Goal: Task Accomplishment & Management: Manage account settings

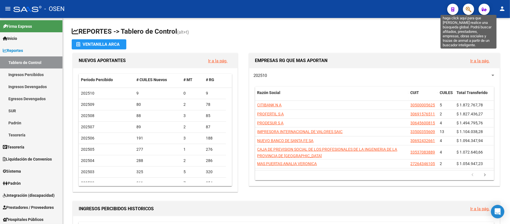
click at [468, 7] on icon "button" at bounding box center [469, 9] width 6 height 6
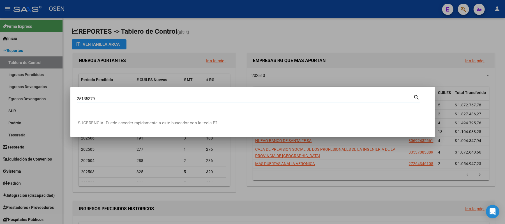
type input "25135379"
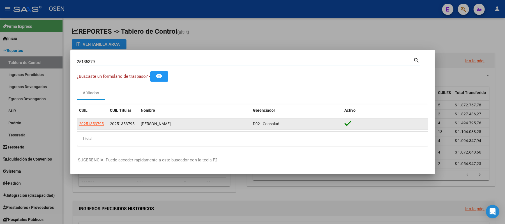
drag, startPoint x: 97, startPoint y: 120, endPoint x: 96, endPoint y: 123, distance: 3.1
click at [97, 120] on datatable-body-cell "20251353795" at bounding box center [92, 123] width 31 height 11
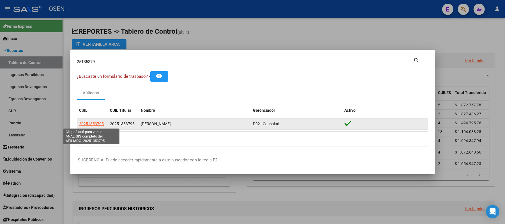
click at [94, 126] on span "20251353795" at bounding box center [91, 123] width 25 height 4
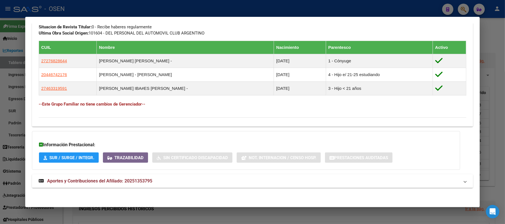
click at [153, 184] on mat-panel-title "Aportes y Contribuciones del Afiliado: 20251353795" at bounding box center [249, 180] width 421 height 7
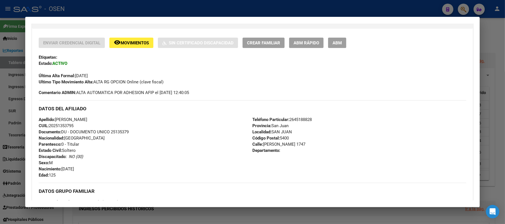
scroll to position [116, 0]
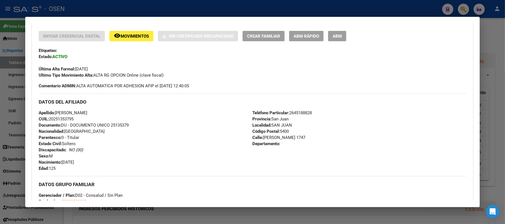
drag, startPoint x: 78, startPoint y: 121, endPoint x: 37, endPoint y: 52, distance: 80.7
click at [33, 113] on div "Enviar Credencial Digital remove_red_eye Movimientos Sin Certificado Discapacid…" at bounding box center [252, 170] width 441 height 278
copy div "Apellido: RODRIGUEZ CARLOS ALBERTO CUIL: 20251353795"
click at [79, 8] on div at bounding box center [252, 112] width 505 height 224
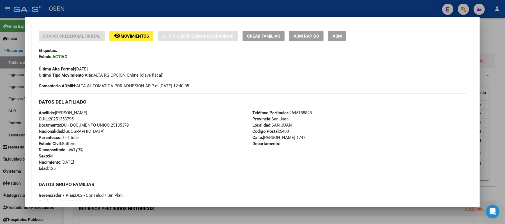
click at [79, 8] on div at bounding box center [252, 112] width 505 height 224
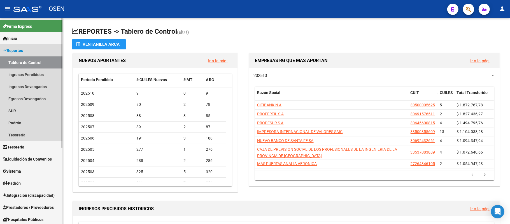
click at [23, 48] on span "Reportes" at bounding box center [13, 50] width 20 height 6
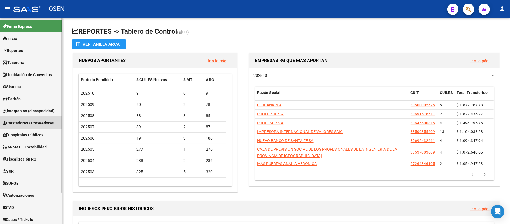
click at [48, 118] on link "Prestadores / Proveedores" at bounding box center [31, 123] width 63 height 12
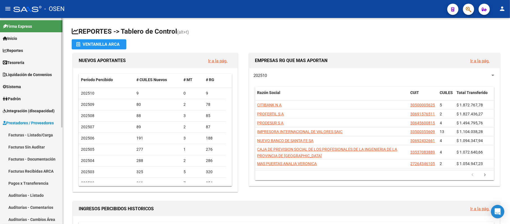
click at [34, 133] on link "Facturas - Listado/Carga" at bounding box center [31, 135] width 63 height 12
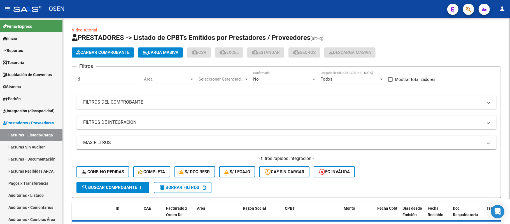
click at [100, 51] on span "Cargar Comprobante" at bounding box center [102, 52] width 53 height 5
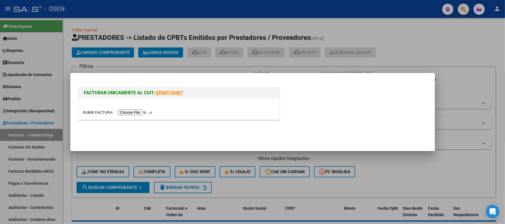
click at [132, 111] on input "file" at bounding box center [118, 112] width 71 height 6
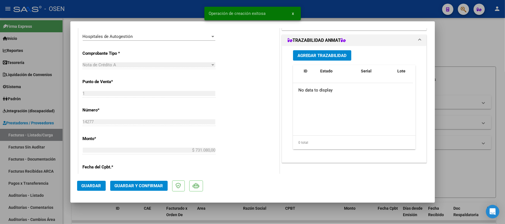
scroll to position [187, 0]
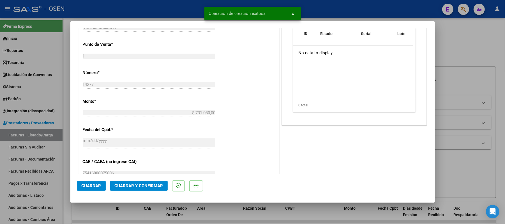
click at [101, 181] on button "Guardar" at bounding box center [91, 186] width 29 height 10
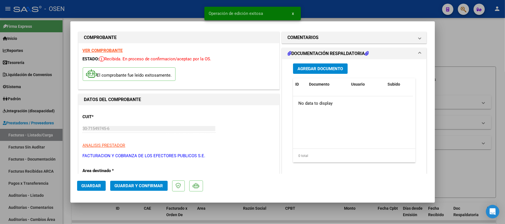
scroll to position [0, 0]
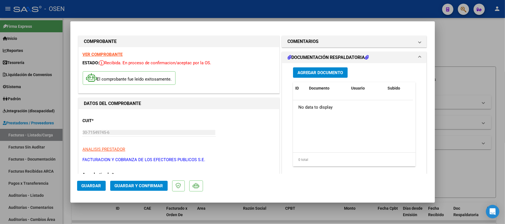
drag, startPoint x: 309, startPoint y: 79, endPoint x: 309, endPoint y: 74, distance: 4.8
click at [308, 75] on div "Agregar Documento ID Documento Usuario Subido Acción No data to display 0 total…" at bounding box center [354, 119] width 131 height 112
click at [309, 73] on span "Agregar Documento" at bounding box center [320, 72] width 46 height 5
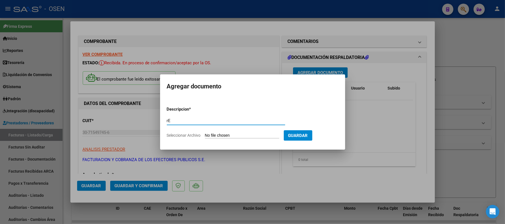
type input "r"
type input "Respuesta"
click at [203, 133] on app-file-uploader "Seleccionar Archivo" at bounding box center [225, 135] width 117 height 5
click at [209, 135] on input "Seleccionar Archivo" at bounding box center [242, 135] width 74 height 5
type input "C:\fakepath\FACA2 0001-00026365 Respuesta de Impugnacion.pdf"
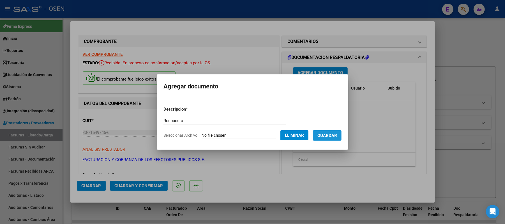
click at [327, 139] on button "Guardar" at bounding box center [327, 135] width 29 height 10
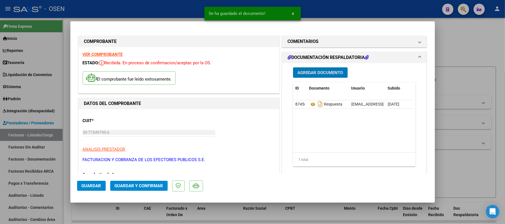
click at [325, 72] on span "Agregar Documento" at bounding box center [320, 72] width 46 height 5
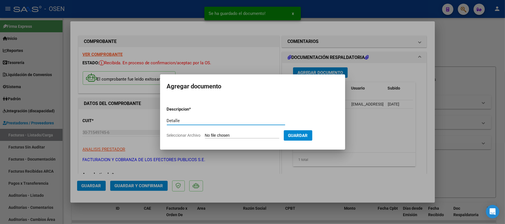
type input "Detalle"
click at [265, 134] on input "Seleccionar Archivo" at bounding box center [242, 135] width 74 height 5
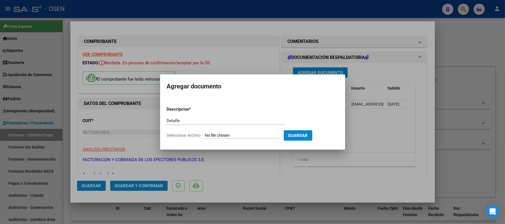
type input "C:\fakepath\FACA2 0001-00026365 Detalle de Analisis de Impugnacion.pdf"
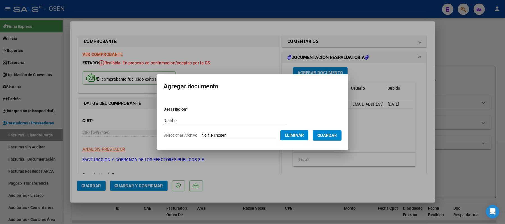
click at [332, 137] on span "Guardar" at bounding box center [327, 135] width 20 height 5
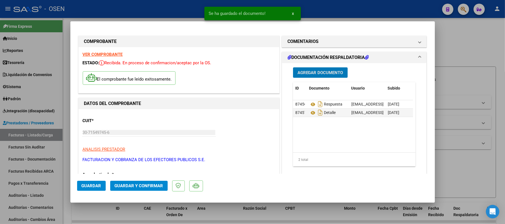
click at [95, 184] on span "Guardar" at bounding box center [92, 185] width 20 height 5
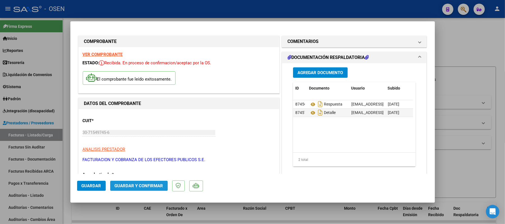
click at [120, 185] on span "Guardar y Confirmar" at bounding box center [139, 185] width 48 height 5
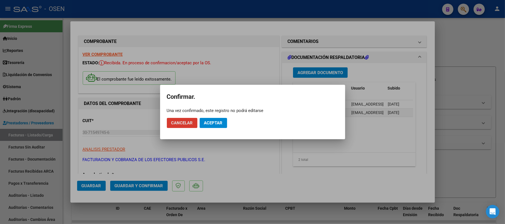
click at [222, 125] on span "Aceptar" at bounding box center [213, 122] width 19 height 5
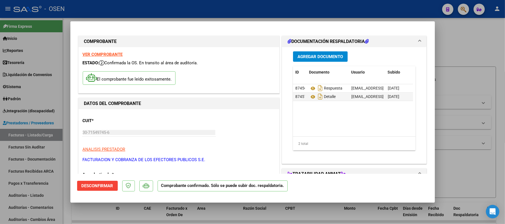
click at [34, 196] on div at bounding box center [252, 112] width 505 height 224
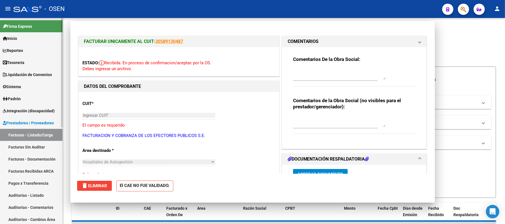
click at [30, 190] on link "Auditorías - Listado" at bounding box center [31, 195] width 63 height 12
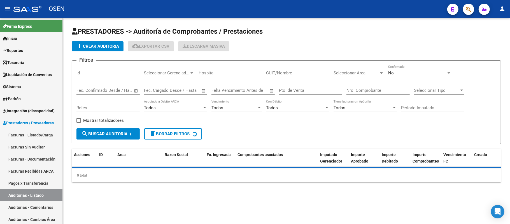
click at [380, 86] on div "Nro. Comprobante" at bounding box center [378, 88] width 63 height 12
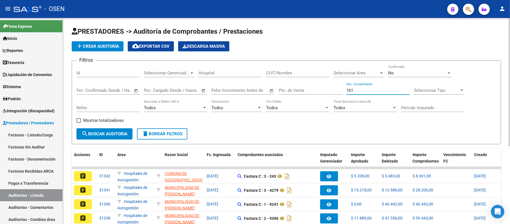
type input "1613"
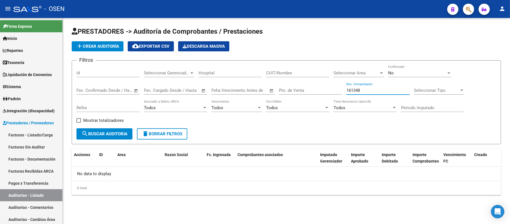
type input "161348"
click at [395, 74] on div "No" at bounding box center [418, 72] width 58 height 5
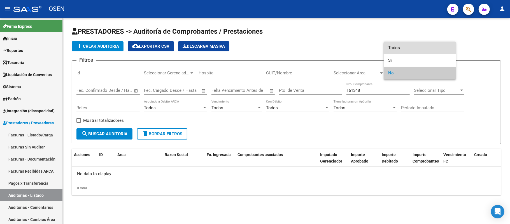
click at [402, 53] on span "Todos" at bounding box center [420, 47] width 63 height 13
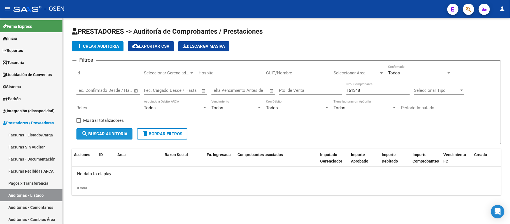
click at [113, 135] on span "search Buscar Auditoria" at bounding box center [105, 133] width 46 height 5
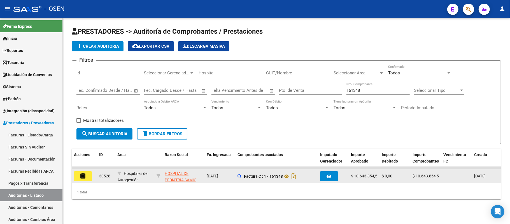
click at [77, 174] on button "assignment" at bounding box center [83, 176] width 18 height 10
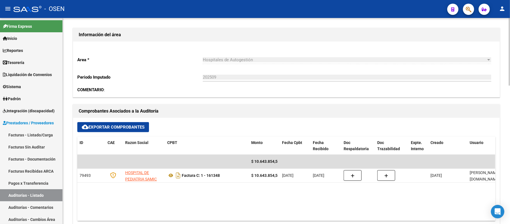
scroll to position [198, 0]
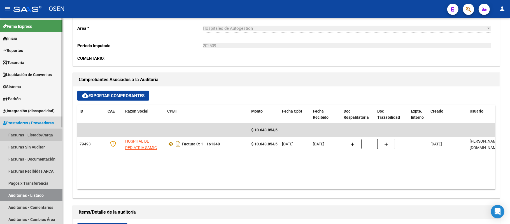
click at [25, 135] on link "Facturas - Listado/Carga" at bounding box center [31, 135] width 63 height 12
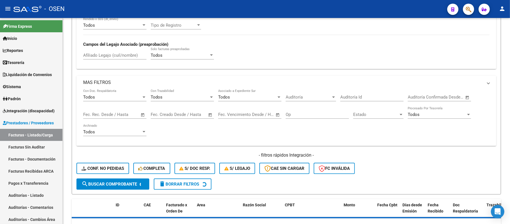
scroll to position [29, 0]
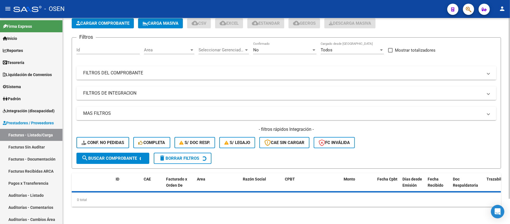
click at [266, 71] on mat-panel-title "FILTROS DEL COMPROBANTE" at bounding box center [283, 73] width 400 height 6
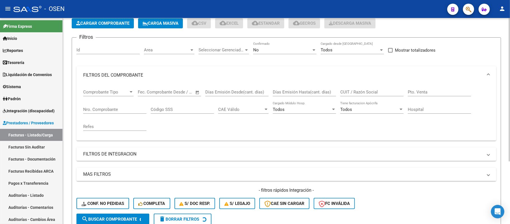
click at [141, 107] on input "Nro. Comprobante" at bounding box center [114, 109] width 63 height 5
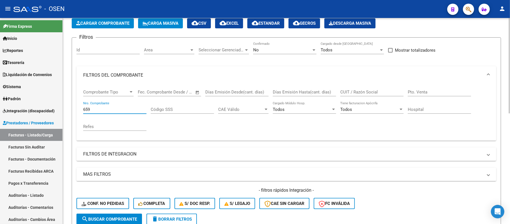
scroll to position [141, 0]
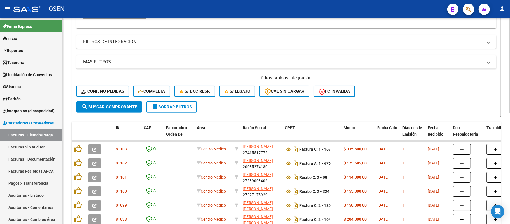
type input "659"
click at [114, 108] on span "search Buscar Comprobante" at bounding box center [110, 106] width 56 height 5
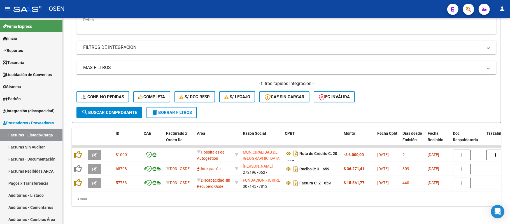
scroll to position [141, 0]
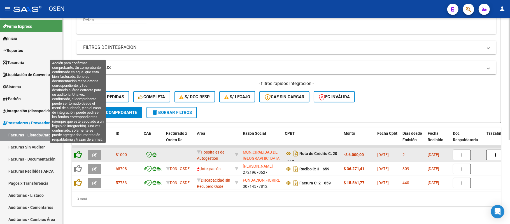
click at [75, 150] on icon at bounding box center [78, 154] width 8 height 8
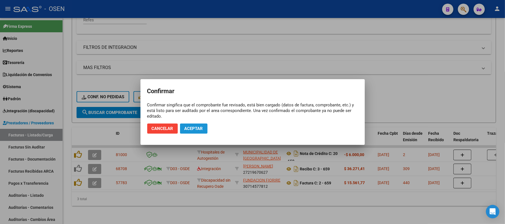
click at [199, 130] on span "Aceptar" at bounding box center [193, 128] width 19 height 5
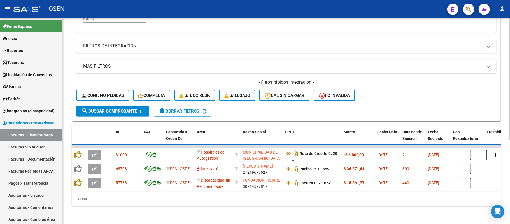
scroll to position [127, 0]
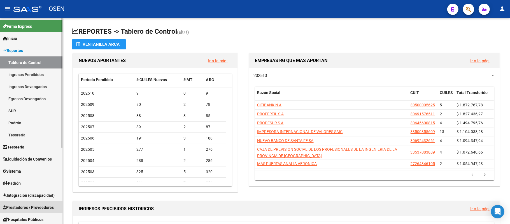
click at [37, 207] on span "Prestadores / Proveedores" at bounding box center [28, 207] width 51 height 6
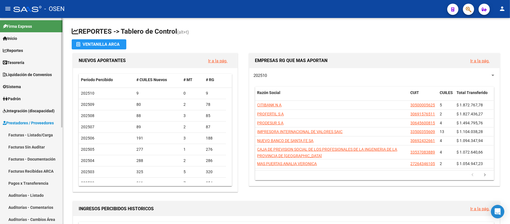
click at [31, 197] on link "Auditorías - Listado" at bounding box center [31, 195] width 63 height 12
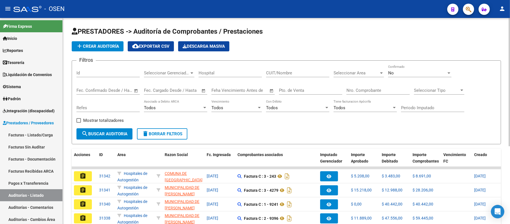
click at [367, 91] on input "Nro. Comprobante" at bounding box center [378, 90] width 63 height 5
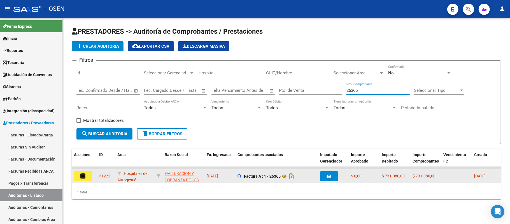
type input "26365"
click at [82, 174] on mat-icon "assignment" at bounding box center [83, 175] width 7 height 7
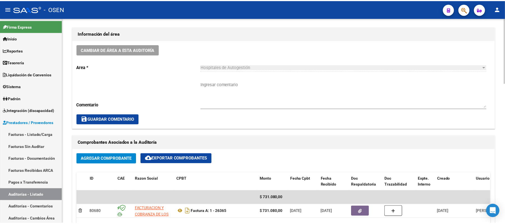
scroll to position [187, 0]
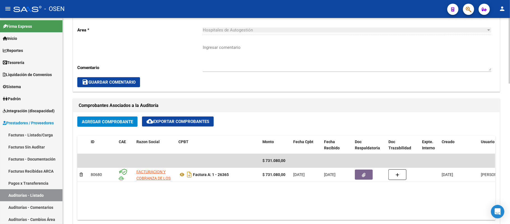
click at [114, 123] on span "Agregar Comprobante" at bounding box center [107, 121] width 51 height 5
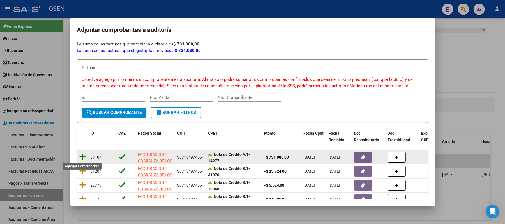
click at [80, 156] on icon at bounding box center [82, 157] width 7 height 8
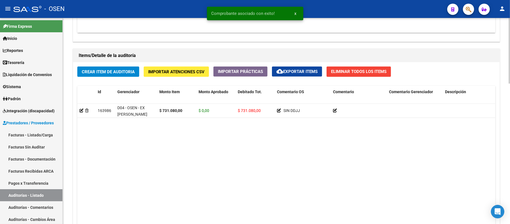
scroll to position [411, 0]
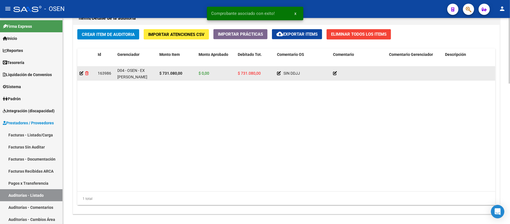
click at [87, 73] on icon at bounding box center [86, 73] width 3 height 4
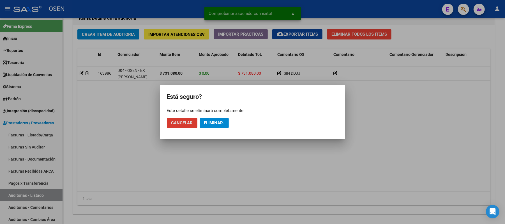
click at [226, 121] on button "Eliminar." at bounding box center [214, 123] width 29 height 10
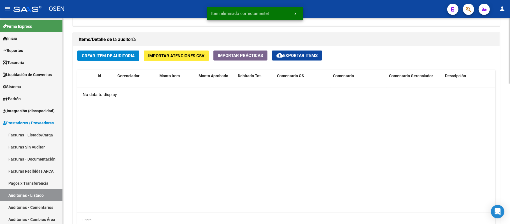
scroll to position [441, 0]
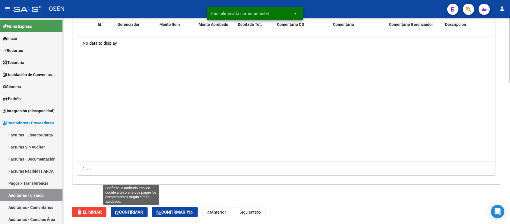
click at [134, 217] on div "delete Eliminar Confirmar Confirmar y Anterior Siguiente" at bounding box center [289, 212] width 434 height 24
click at [138, 208] on button "Confirmar" at bounding box center [129, 212] width 37 height 10
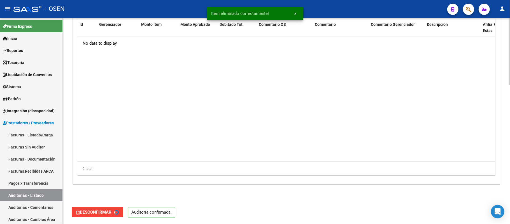
type input "202510"
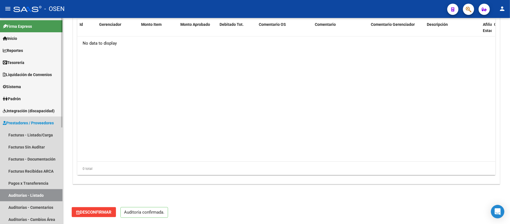
click at [20, 191] on link "Auditorías - Listado" at bounding box center [31, 195] width 63 height 12
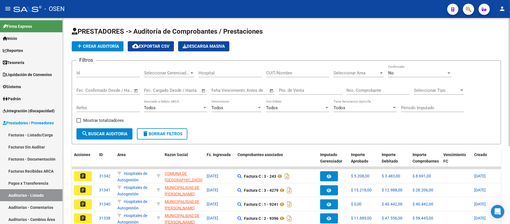
click at [360, 71] on span "Seleccionar Area" at bounding box center [356, 72] width 45 height 5
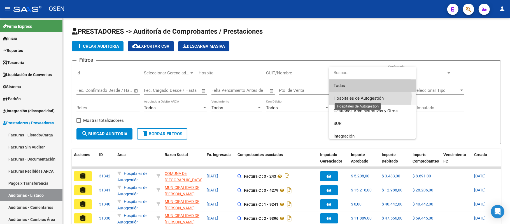
click at [365, 96] on span "Hospitales de Autogestión" at bounding box center [359, 98] width 50 height 5
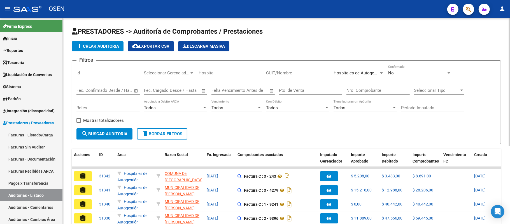
click at [263, 108] on div "Filtros Id Seleccionar Gerenciador Seleccionar Gerenciador Hospital CUIT/Nombre…" at bounding box center [287, 96] width 420 height 63
click at [248, 108] on div "Todos" at bounding box center [234, 107] width 45 height 5
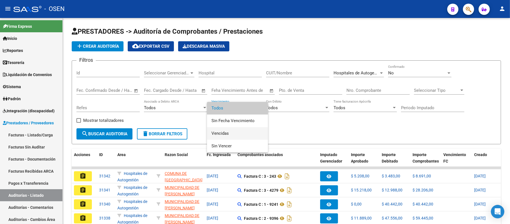
click at [235, 133] on span "Vencidas" at bounding box center [238, 133] width 52 height 13
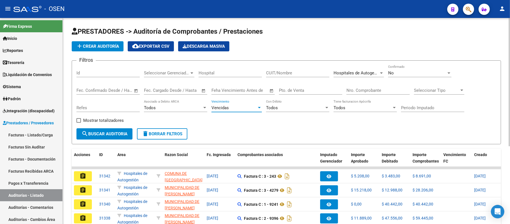
click at [112, 133] on span "search Buscar Auditoria" at bounding box center [105, 133] width 46 height 5
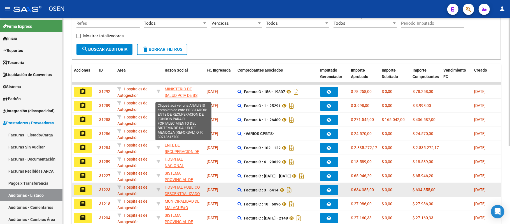
scroll to position [125, 0]
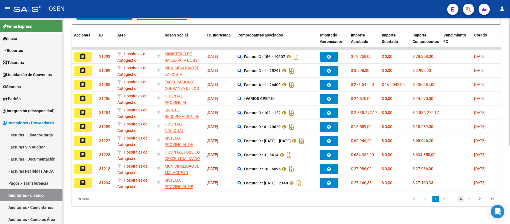
click at [462, 200] on link "4" at bounding box center [461, 199] width 7 height 6
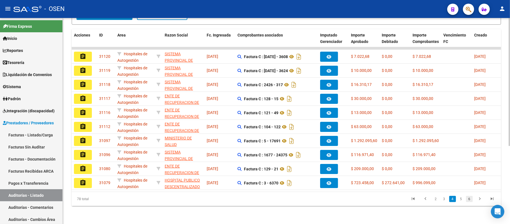
click at [470, 199] on link "6" at bounding box center [469, 199] width 7 height 6
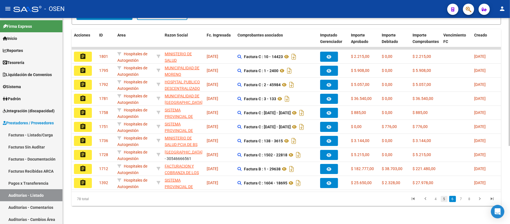
click at [442, 200] on link "5" at bounding box center [444, 199] width 7 height 6
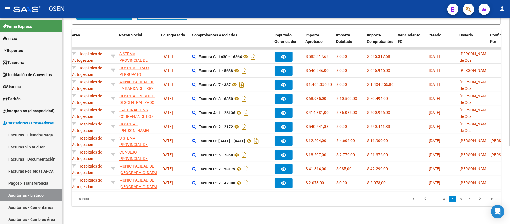
scroll to position [0, 0]
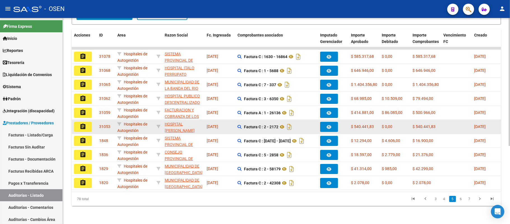
click at [84, 123] on mat-icon "assignment" at bounding box center [83, 126] width 7 height 7
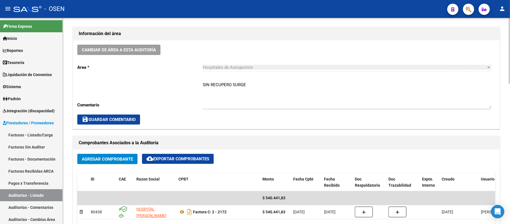
scroll to position [224, 0]
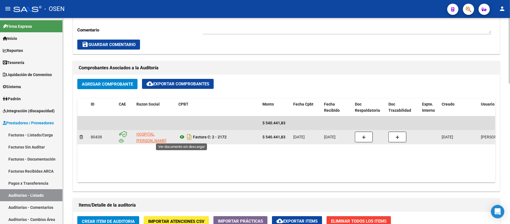
click at [181, 137] on icon at bounding box center [182, 136] width 7 height 7
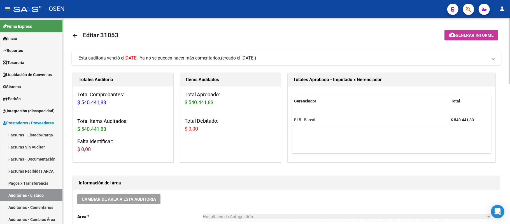
scroll to position [0, 0]
click at [212, 58] on span "Esta auditoría venció el [DATE] . Ya no se pueden hacer más comentarios." at bounding box center [149, 58] width 143 height 5
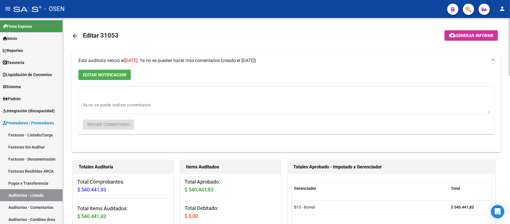
click at [212, 58] on span "Esta auditoría venció el [DATE] . Ya no se pueden hacer más comentarios." at bounding box center [149, 60] width 143 height 5
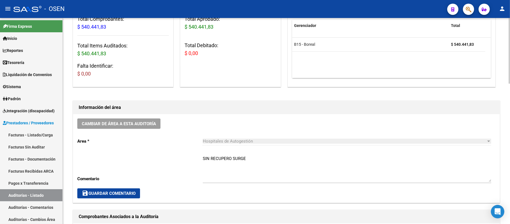
scroll to position [75, 0]
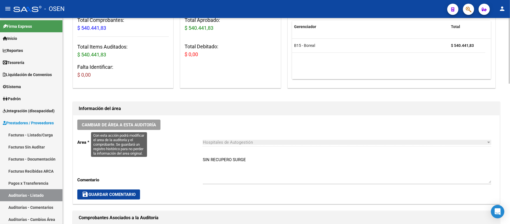
click at [142, 123] on span "Cambiar de área a esta auditoría" at bounding box center [119, 124] width 74 height 5
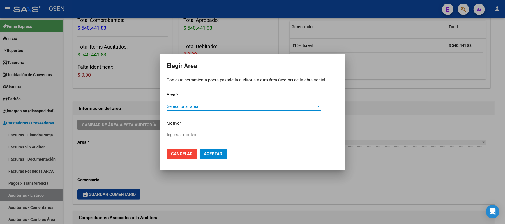
click at [232, 104] on span "Seleccionar area" at bounding box center [241, 106] width 149 height 5
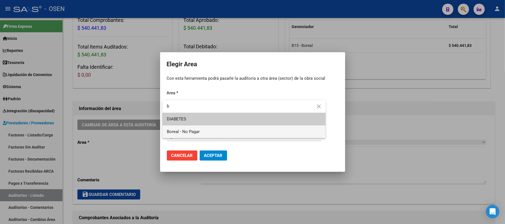
type input "b"
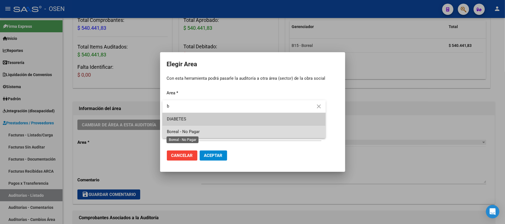
click at [198, 130] on span "Boreal - No Pagar" at bounding box center [183, 131] width 33 height 5
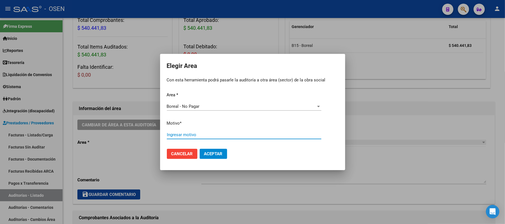
click at [198, 134] on input "Ingresar motivo" at bounding box center [244, 134] width 154 height 5
type input "af. boreal"
click at [218, 155] on span "Aceptar" at bounding box center [213, 153] width 19 height 5
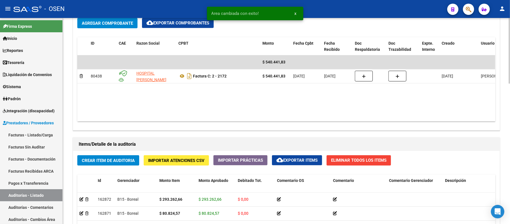
scroll to position [442, 0]
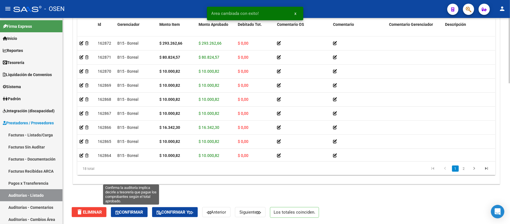
click at [129, 214] on span "Confirmar" at bounding box center [129, 211] width 28 height 5
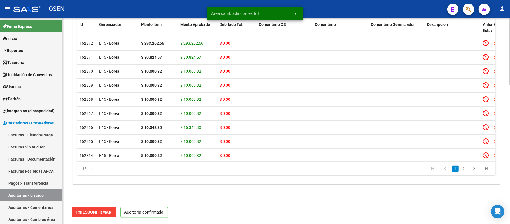
scroll to position [422, 0]
type input "202510"
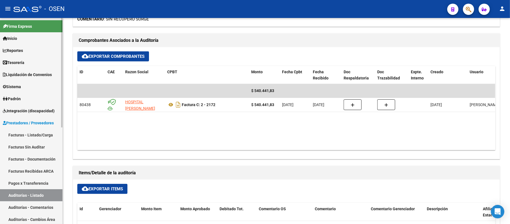
scroll to position [161, 0]
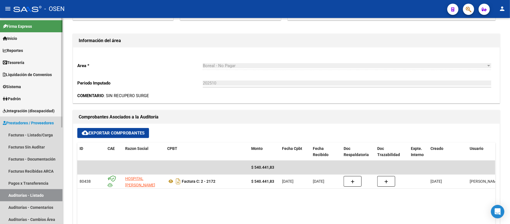
click at [45, 191] on link "Auditorías - Listado" at bounding box center [31, 195] width 63 height 12
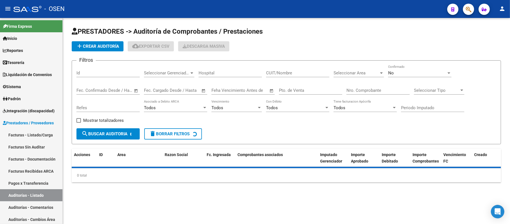
click at [365, 74] on span "Seleccionar Area" at bounding box center [356, 72] width 45 height 5
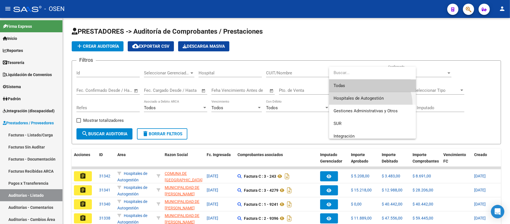
click at [367, 104] on span "Hospitales de Autogestión" at bounding box center [373, 98] width 78 height 13
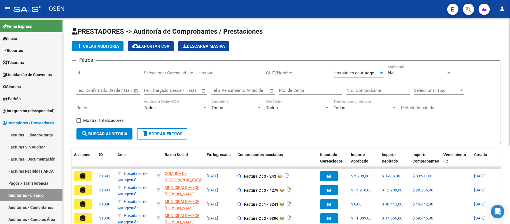
click at [228, 109] on div "Todos" at bounding box center [234, 107] width 45 height 5
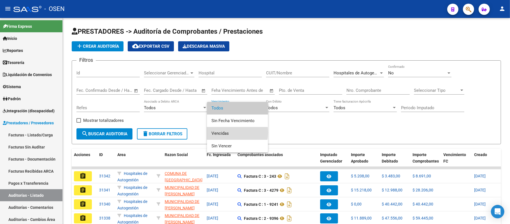
click at [225, 132] on span "Vencidas" at bounding box center [238, 133] width 52 height 13
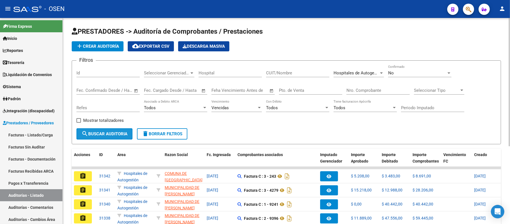
click at [127, 132] on span "search Buscar Auditoria" at bounding box center [105, 133] width 46 height 5
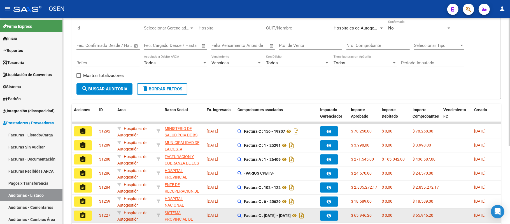
scroll to position [125, 0]
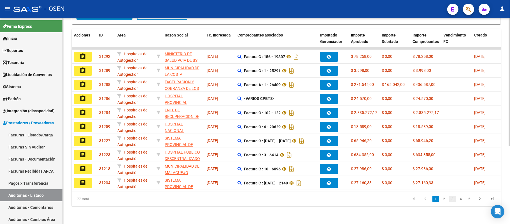
click at [450, 199] on link "3" at bounding box center [453, 199] width 7 height 6
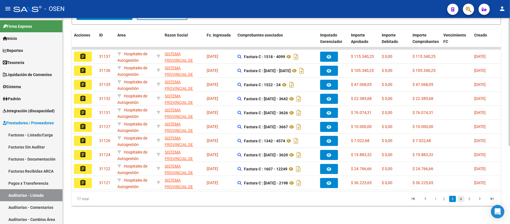
click at [464, 198] on link "4" at bounding box center [461, 199] width 7 height 6
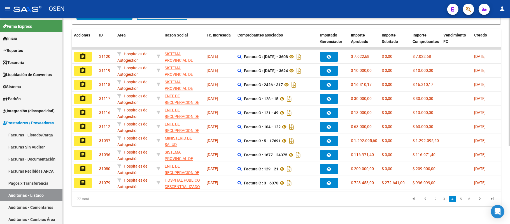
click at [464, 198] on link "5" at bounding box center [461, 199] width 7 height 6
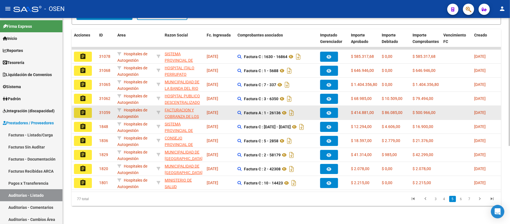
click at [85, 109] on mat-icon "assignment" at bounding box center [83, 112] width 7 height 7
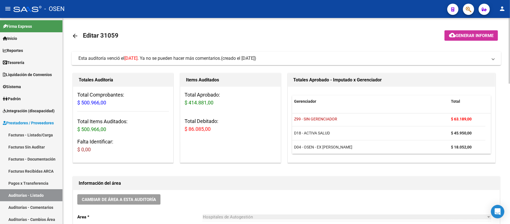
scroll to position [17, 0]
click at [186, 60] on span "Esta auditoría venció el [DATE] . Ya no se pueden hacer más comentarios." at bounding box center [149, 58] width 143 height 5
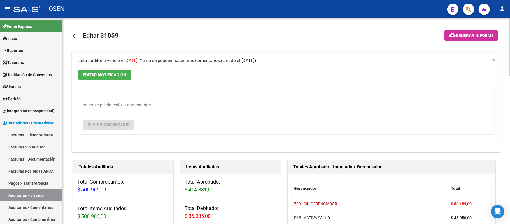
click at [186, 60] on span "Esta auditoría venció el [DATE] . Ya no se pueden hacer más comentarios." at bounding box center [149, 60] width 143 height 5
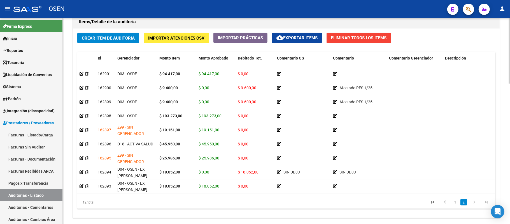
scroll to position [442, 0]
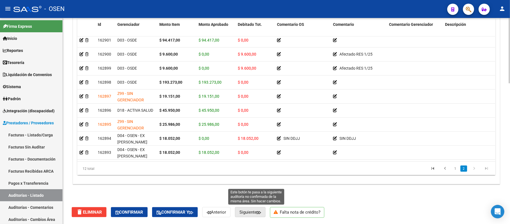
click at [251, 209] on button "Siguiente" at bounding box center [250, 212] width 31 height 10
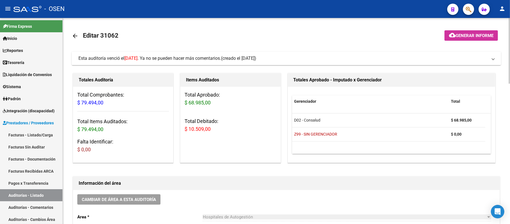
click at [302, 55] on mat-panel-title "Esta auditoría venció el [DATE] . Ya no se pueden hacer más comentarios. (cread…" at bounding box center [283, 58] width 410 height 6
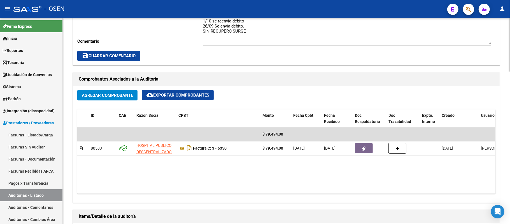
scroll to position [374, 0]
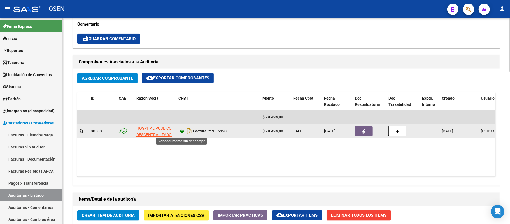
click at [181, 131] on icon at bounding box center [182, 131] width 7 height 7
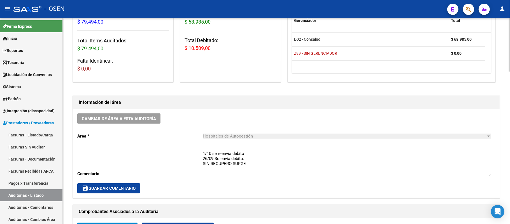
scroll to position [262, 0]
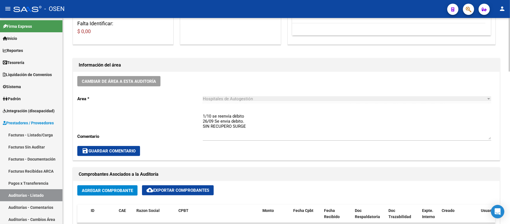
click at [203, 116] on textarea "1/10 se reenvía débito 26/09 Se envia debito. SIN RECUPERO SURGE" at bounding box center [347, 126] width 289 height 26
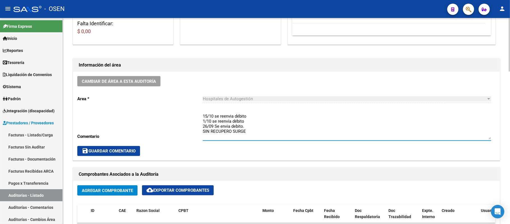
type textarea "15/10 se reenvia débito 1/10 se reenvía débito 26/09 Se envia debito. SIN RECUP…"
click at [117, 150] on span "save Guardar Comentario" at bounding box center [109, 150] width 54 height 5
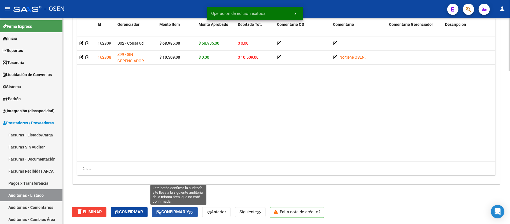
click at [178, 211] on span "Confirmar y" at bounding box center [175, 211] width 37 height 5
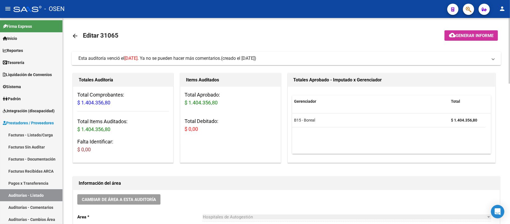
click at [256, 60] on span "(creado el [DATE])" at bounding box center [238, 58] width 35 height 6
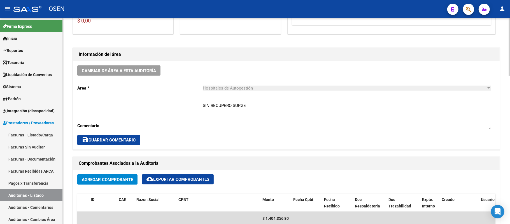
scroll to position [112, 0]
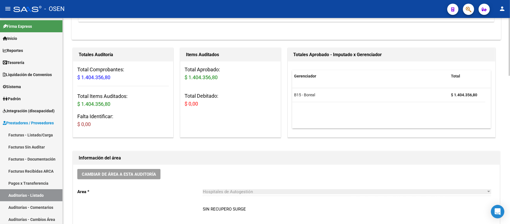
click at [148, 175] on span "Cambiar de área a esta auditoría" at bounding box center [119, 174] width 74 height 5
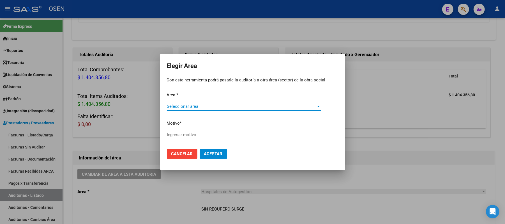
click at [239, 108] on span "Seleccionar area" at bounding box center [241, 106] width 149 height 5
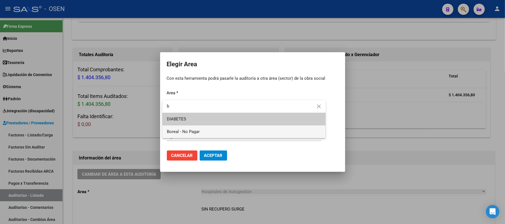
type input "b"
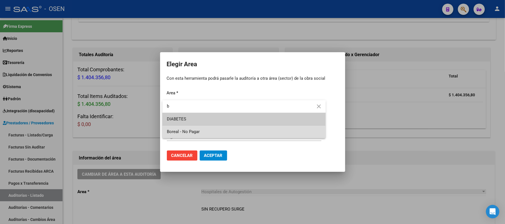
click at [233, 130] on span "Boreal - No Pagar" at bounding box center [244, 131] width 154 height 13
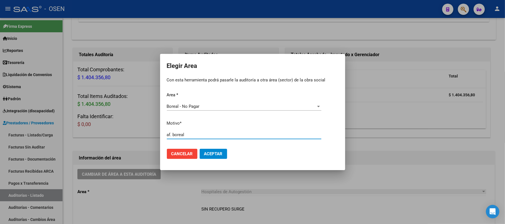
type input "af. boreal"
click at [214, 149] on button "Aceptar" at bounding box center [213, 154] width 27 height 10
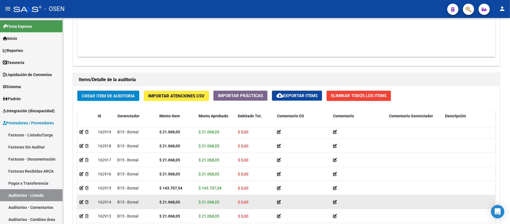
scroll to position [528, 0]
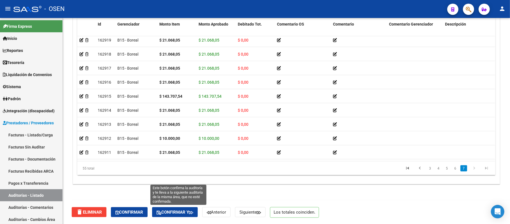
click at [184, 207] on div "delete Eliminar Confirmar Confirmar y Anterior Siguiente Los totales coinciden." at bounding box center [289, 212] width 434 height 24
click at [184, 209] on span "Confirmar y" at bounding box center [175, 211] width 37 height 5
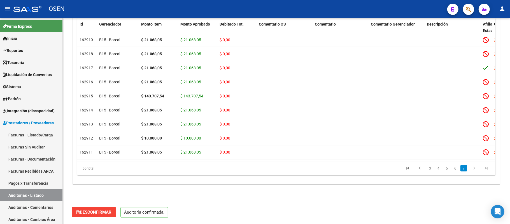
scroll to position [509, 0]
drag, startPoint x: 20, startPoint y: 198, endPoint x: 47, endPoint y: 7, distance: 192.6
click at [20, 198] on link "Auditorías - Listado" at bounding box center [31, 195] width 63 height 12
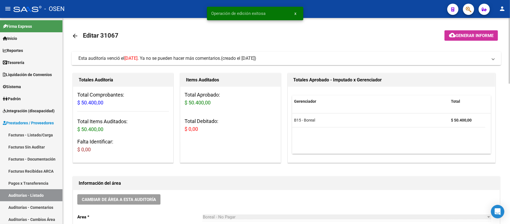
click at [318, 54] on mat-expansion-panel-header "Esta auditoría venció el [DATE] . Ya no se pueden hacer más comentarios. (cread…" at bounding box center [287, 58] width 430 height 13
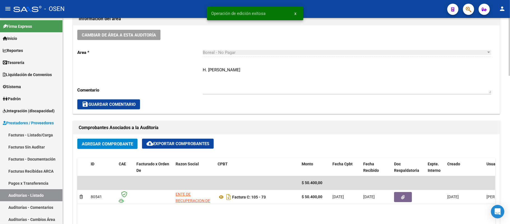
scroll to position [262, 0]
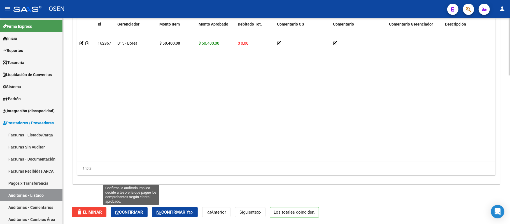
click at [135, 211] on span "Confirmar" at bounding box center [129, 211] width 28 height 5
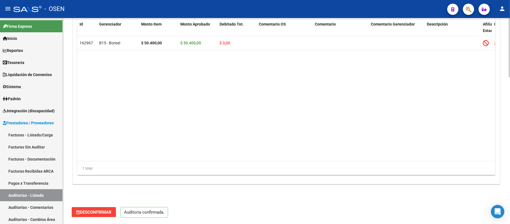
scroll to position [509, 0]
type input "202510"
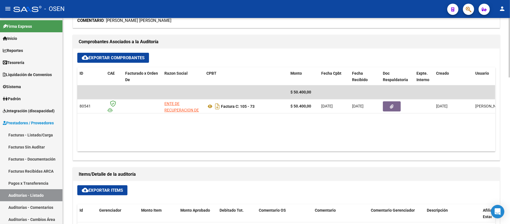
scroll to position [98, 0]
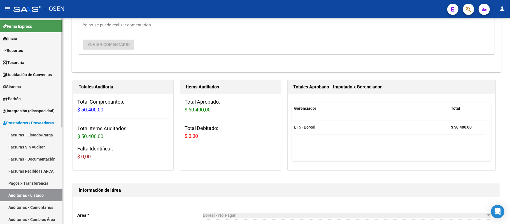
click at [12, 198] on link "Auditorías - Listado" at bounding box center [31, 195] width 63 height 12
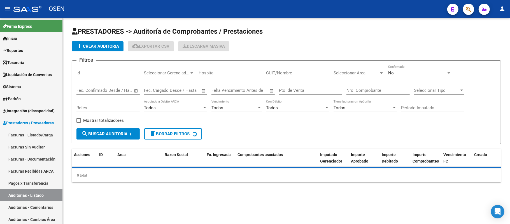
click at [348, 72] on span "Seleccionar Area" at bounding box center [356, 72] width 45 height 5
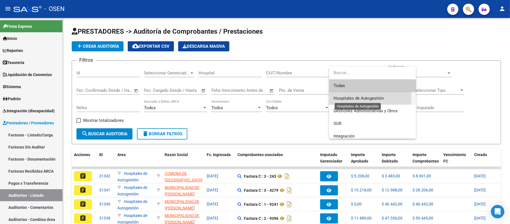
click at [359, 97] on span "Hospitales de Autogestión" at bounding box center [359, 98] width 50 height 5
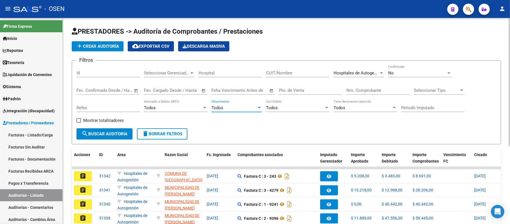
click at [242, 109] on div "Todos" at bounding box center [234, 107] width 45 height 5
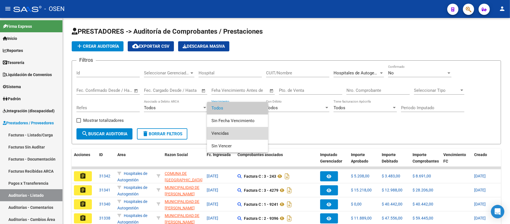
click at [240, 128] on span "Vencidas" at bounding box center [238, 133] width 52 height 13
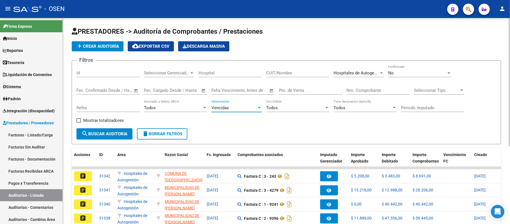
click at [128, 135] on button "search Buscar Auditoria" at bounding box center [105, 133] width 56 height 11
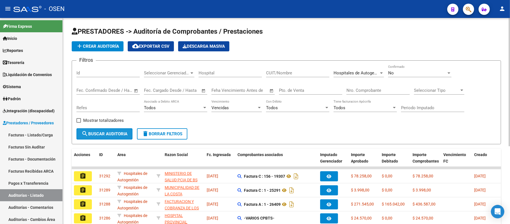
click at [128, 135] on span "search Buscar Auditoria" at bounding box center [105, 133] width 46 height 5
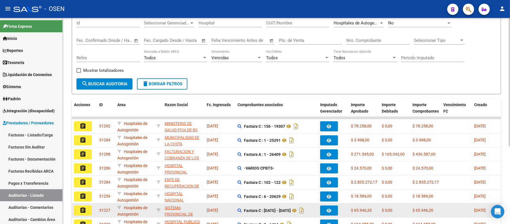
scroll to position [125, 0]
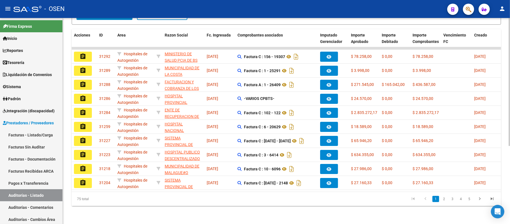
click at [457, 197] on li "3" at bounding box center [453, 199] width 8 height 10
click at [460, 197] on link "4" at bounding box center [461, 199] width 7 height 6
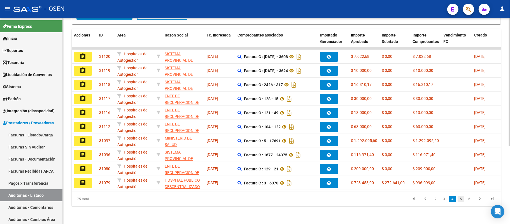
click at [463, 199] on link "5" at bounding box center [461, 199] width 7 height 6
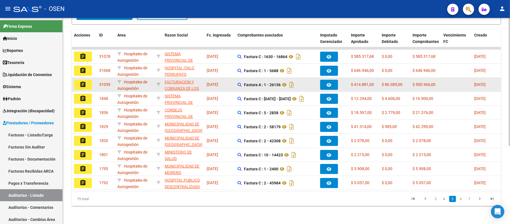
click at [80, 81] on mat-icon "assignment" at bounding box center [83, 84] width 7 height 7
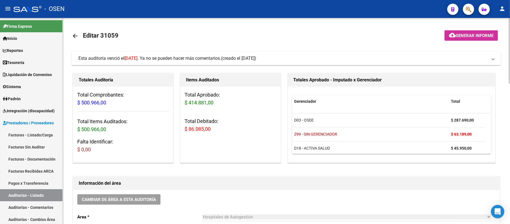
click at [292, 60] on mat-panel-title "Esta auditoría venció el [DATE] . Ya no se pueden hacer más comentarios. (cread…" at bounding box center [283, 58] width 410 height 6
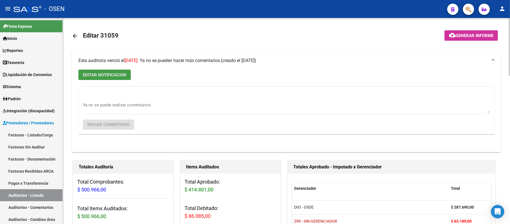
click at [107, 75] on span "EDITAR NOTIFICACION" at bounding box center [104, 74] width 43 height 5
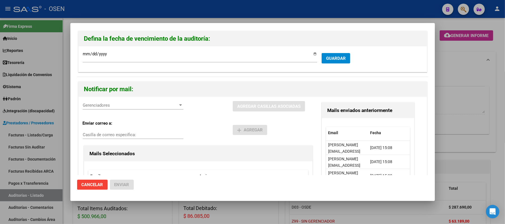
click at [460, 112] on div at bounding box center [252, 112] width 505 height 224
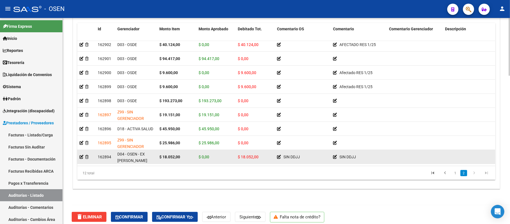
scroll to position [51, 0]
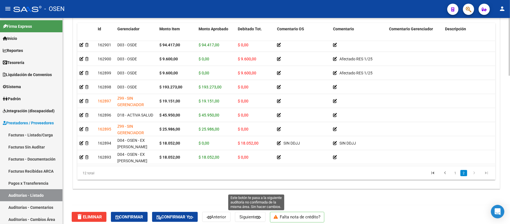
click at [256, 221] on button "Siguiente" at bounding box center [250, 217] width 31 height 10
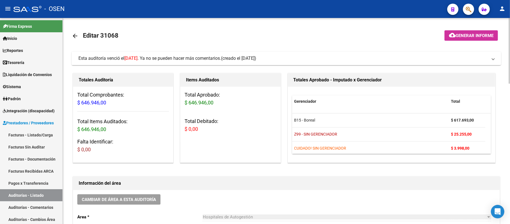
click at [221, 56] on span "Esta auditoría venció el [DATE] . Ya no se pueden hacer más comentarios." at bounding box center [149, 58] width 143 height 5
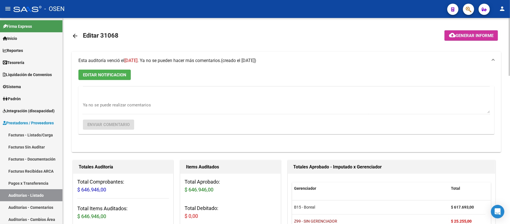
click at [222, 56] on mat-expansion-panel-header "Esta auditoría venció el [DATE] . Ya no se pueden hacer más comentarios. (cread…" at bounding box center [287, 61] width 430 height 18
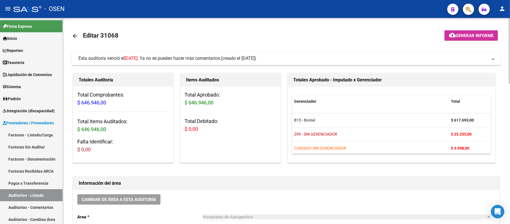
click at [239, 60] on span "(creado el [DATE])" at bounding box center [238, 58] width 35 height 6
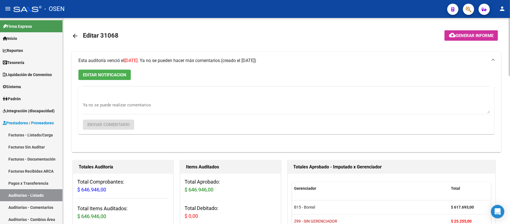
click at [239, 60] on span "(creado el [DATE])" at bounding box center [238, 60] width 35 height 6
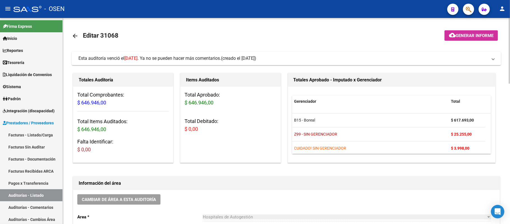
scroll to position [3, 0]
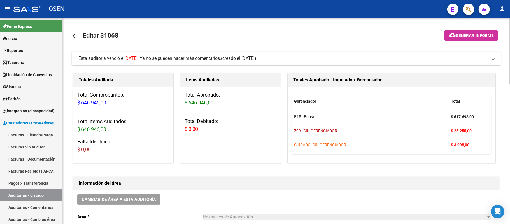
click at [255, 59] on span "(creado el [DATE])" at bounding box center [238, 58] width 35 height 6
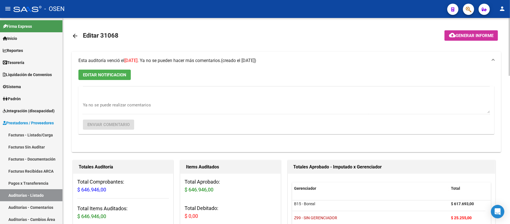
click at [255, 59] on span "(creado el [DATE])" at bounding box center [238, 60] width 35 height 6
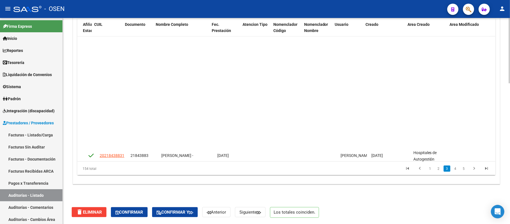
scroll to position [299, 418]
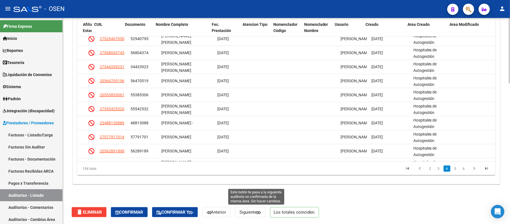
click at [249, 212] on span "Siguiente" at bounding box center [251, 211] width 22 height 5
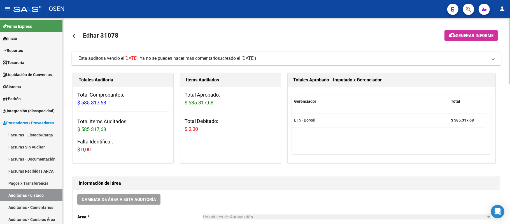
click at [253, 52] on mat-expansion-panel-header "Esta auditoría venció el [DATE] . Ya no se pueden hacer más comentarios. (cread…" at bounding box center [287, 58] width 430 height 13
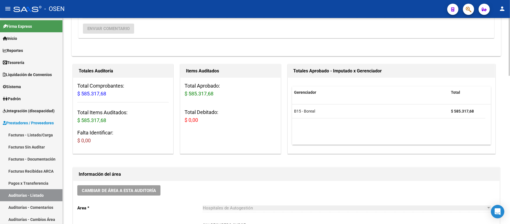
scroll to position [112, 0]
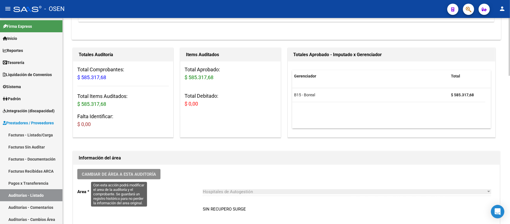
click at [137, 177] on button "Cambiar de área a esta auditoría" at bounding box center [118, 174] width 83 height 10
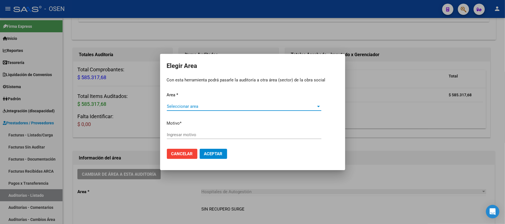
click at [214, 104] on span "Seleccionar area" at bounding box center [241, 106] width 149 height 5
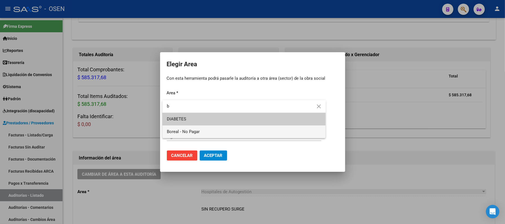
type input "b"
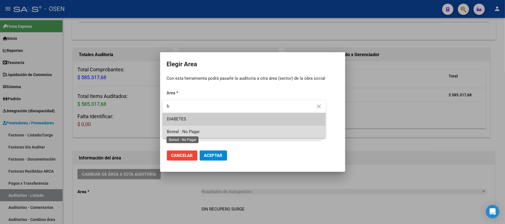
click at [197, 132] on span "Boreal - No Pagar" at bounding box center [183, 131] width 33 height 5
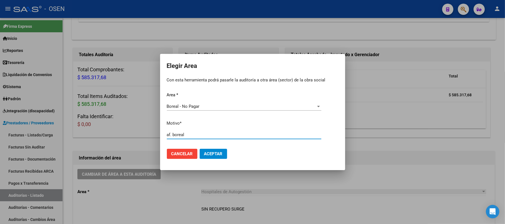
type input "af. boreal"
click at [211, 152] on span "Aceptar" at bounding box center [213, 153] width 19 height 5
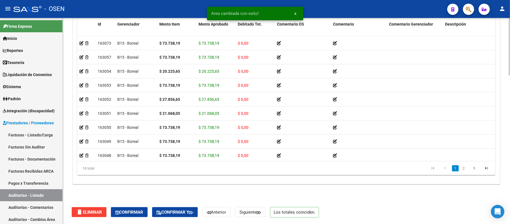
scroll to position [23, 0]
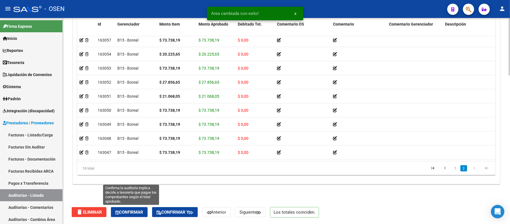
click at [128, 208] on button "Confirmar" at bounding box center [129, 212] width 37 height 10
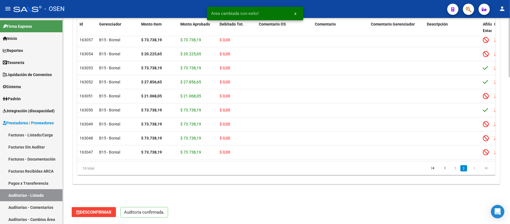
scroll to position [509, 0]
click at [36, 195] on link "Auditorías - Listado" at bounding box center [31, 195] width 63 height 12
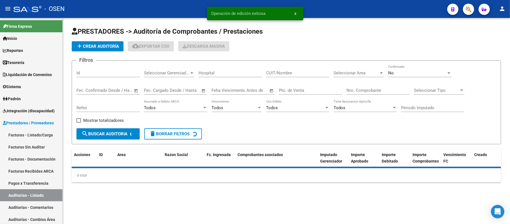
drag, startPoint x: 350, startPoint y: 63, endPoint x: 350, endPoint y: 69, distance: 5.6
click at [350, 68] on form "Filtros Id Seleccionar Gerenciador Seleccionar Gerenciador Hospital CUIT/Nombre…" at bounding box center [287, 102] width 430 height 84
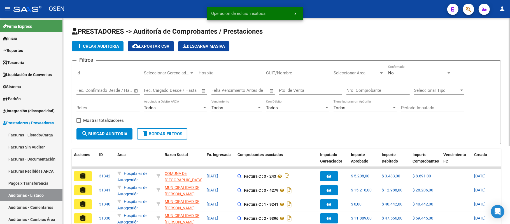
click at [350, 69] on div "Seleccionar Area Seleccionar Area" at bounding box center [359, 71] width 50 height 12
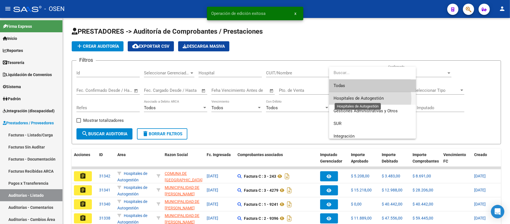
click at [367, 98] on span "Hospitales de Autogestión" at bounding box center [359, 98] width 50 height 5
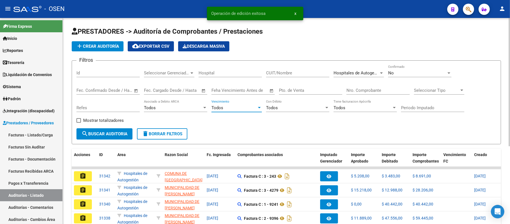
click at [238, 107] on div "Todos" at bounding box center [234, 107] width 45 height 5
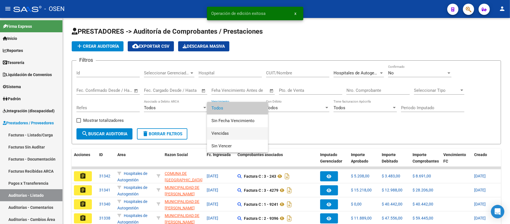
drag, startPoint x: 224, startPoint y: 132, endPoint x: 178, endPoint y: 132, distance: 46.0
click at [223, 132] on span "Vencidas" at bounding box center [238, 133] width 52 height 13
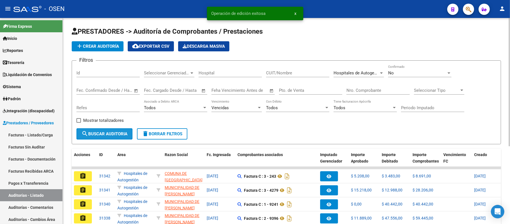
click at [114, 131] on span "search Buscar Auditoria" at bounding box center [105, 133] width 46 height 5
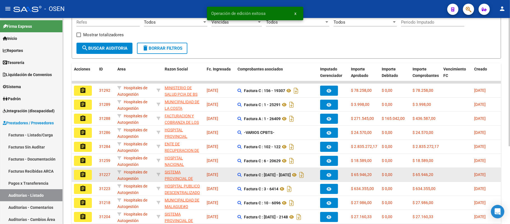
scroll to position [125, 0]
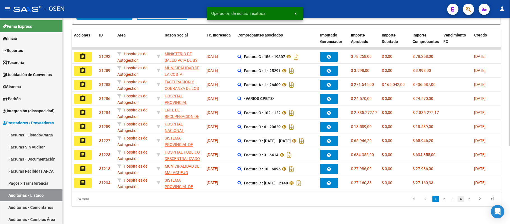
click at [458, 198] on link "4" at bounding box center [461, 199] width 7 height 6
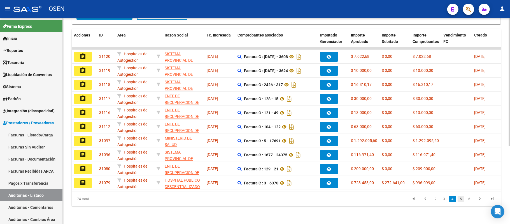
click at [462, 198] on link "5" at bounding box center [461, 199] width 7 height 6
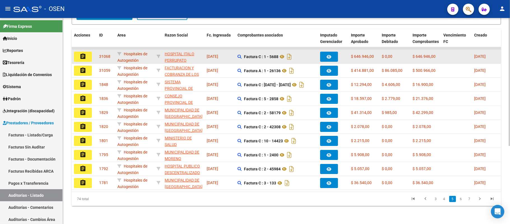
click at [84, 53] on mat-icon "assignment" at bounding box center [83, 56] width 7 height 7
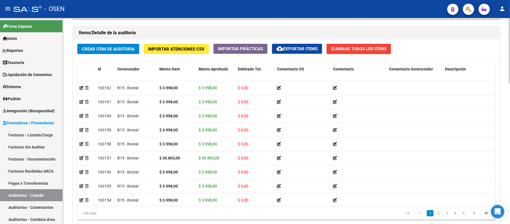
scroll to position [442, 0]
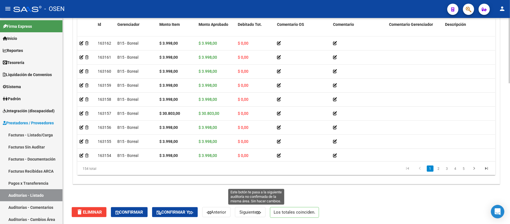
click at [262, 214] on button "Siguiente" at bounding box center [250, 212] width 31 height 10
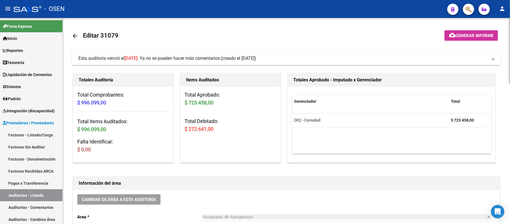
click at [184, 60] on span "Esta auditoría venció el [DATE] . Ya no se pueden hacer más comentarios." at bounding box center [149, 58] width 143 height 5
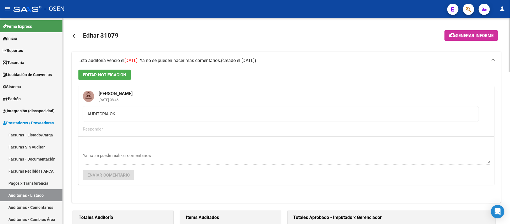
click at [184, 60] on span "Esta auditoría venció el [DATE] . Ya no se pueden hacer más comentarios." at bounding box center [149, 60] width 143 height 5
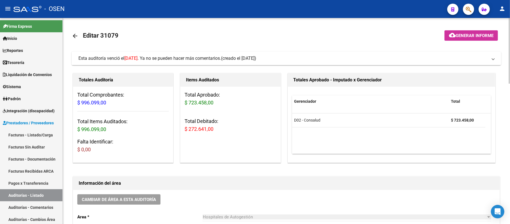
click at [205, 60] on span "Esta auditoría venció el [DATE] . Ya no se pueden hacer más comentarios." at bounding box center [149, 58] width 143 height 5
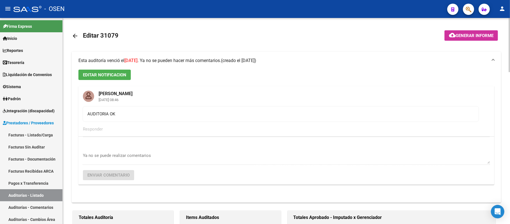
click at [205, 60] on span "Esta auditoría venció el [DATE] . Ya no se pueden hacer más comentarios." at bounding box center [149, 60] width 143 height 5
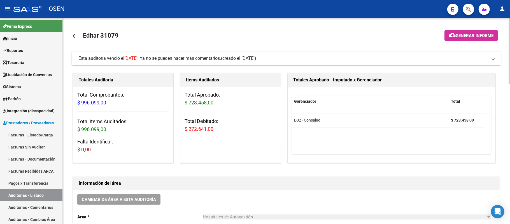
scroll to position [149, 0]
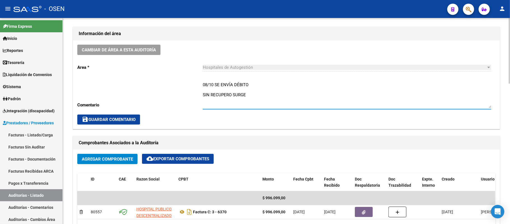
click at [203, 85] on textarea "08/10 SE ENVÍA DÉBITO SIN RECUPERO SURGE" at bounding box center [347, 95] width 289 height 26
type textarea "15/11 SE REENVÍA DÉBITO 08/10 SE ENVÍA DÉBITO SIN RECUPERO SURGE"
click at [119, 114] on button "save Guardar Comentario" at bounding box center [108, 119] width 63 height 10
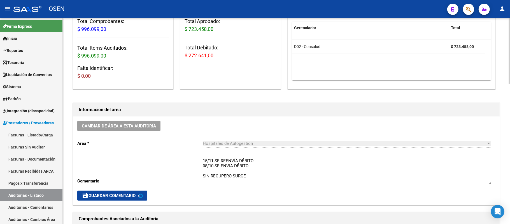
scroll to position [0, 0]
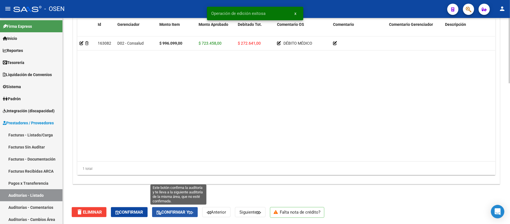
click at [192, 212] on span "Confirmar y" at bounding box center [175, 211] width 37 height 5
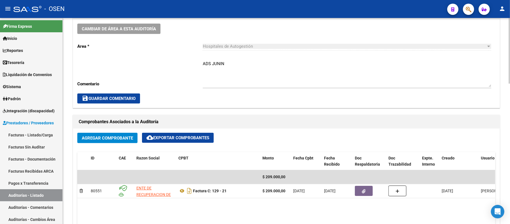
scroll to position [149, 0]
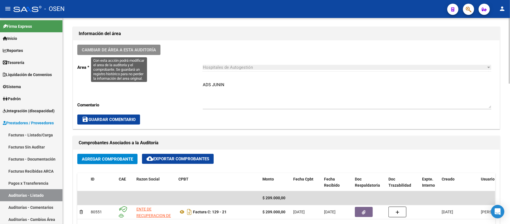
click at [127, 47] on span "Cambiar de área a esta auditoría" at bounding box center [119, 49] width 74 height 5
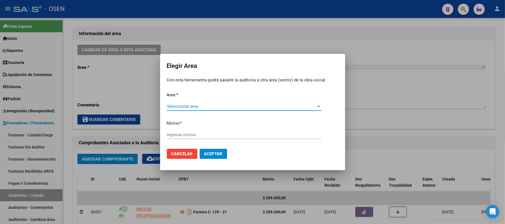
click at [233, 108] on span "Seleccionar area" at bounding box center [241, 106] width 149 height 5
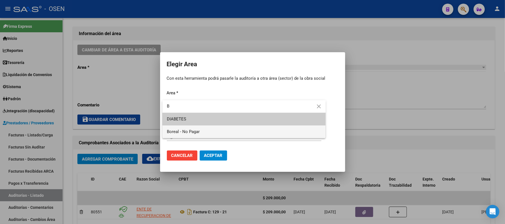
type input "B"
click at [200, 131] on span "Boreal - No Pagar" at bounding box center [244, 131] width 154 height 13
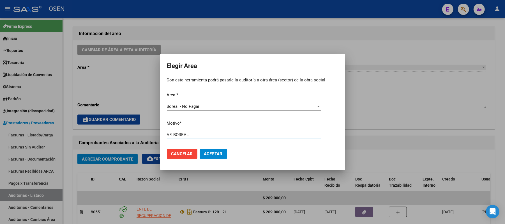
type input "AF. BOREAL"
click at [218, 151] on span "Aceptar" at bounding box center [213, 153] width 19 height 5
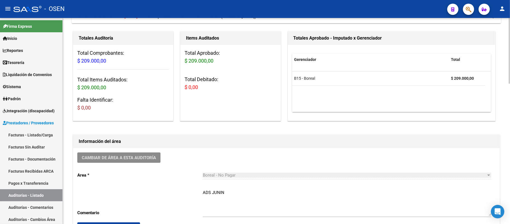
scroll to position [0, 0]
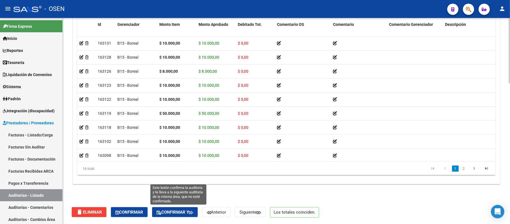
click at [193, 210] on icon "button" at bounding box center [191, 212] width 4 height 4
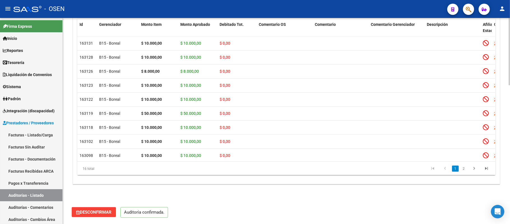
scroll to position [422, 0]
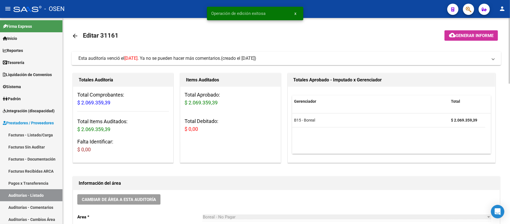
click at [211, 43] on mat-toolbar-row "arrow_back Editar 31161" at bounding box center [239, 36] width 335 height 18
click at [213, 54] on mat-expansion-panel-header "Esta auditoría venció el [DATE] . Ya no se pueden hacer más comentarios. (cread…" at bounding box center [287, 58] width 430 height 13
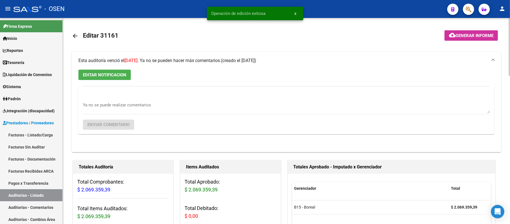
click at [213, 55] on mat-expansion-panel-header "Esta auditoría venció el [DATE] . Ya no se pueden hacer más comentarios. (cread…" at bounding box center [287, 61] width 430 height 18
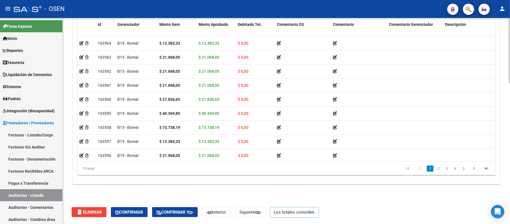
scroll to position [112, 0]
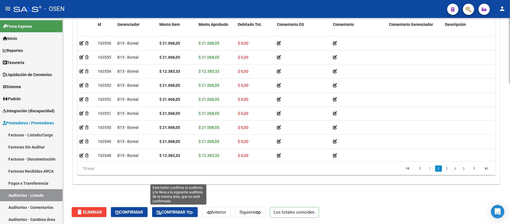
click at [189, 211] on span "Confirmar y" at bounding box center [175, 211] width 37 height 5
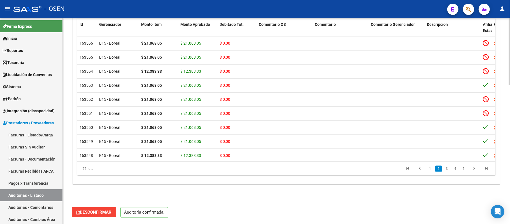
scroll to position [422, 0]
type input "202510"
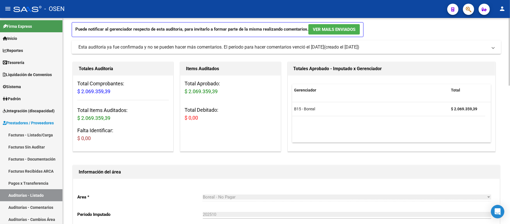
scroll to position [0, 0]
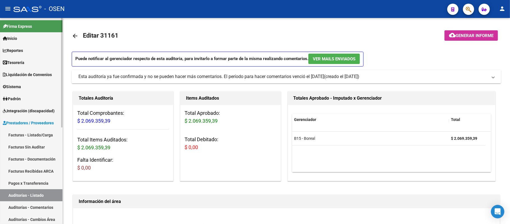
click at [43, 200] on link "Auditorías - Listado" at bounding box center [31, 195] width 63 height 12
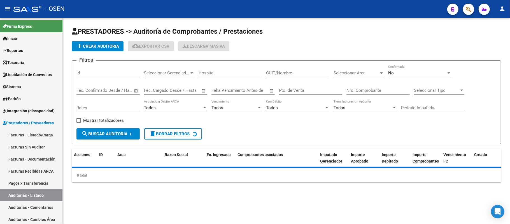
click at [355, 65] on div "Seleccionar Area Seleccionar Area" at bounding box center [359, 71] width 50 height 12
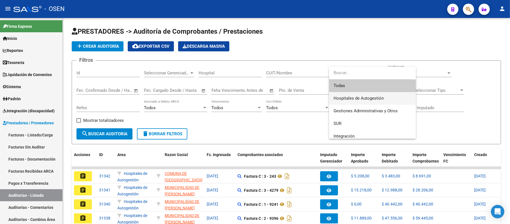
click at [365, 101] on span "Hospitales de Autogestión" at bounding box center [373, 98] width 78 height 13
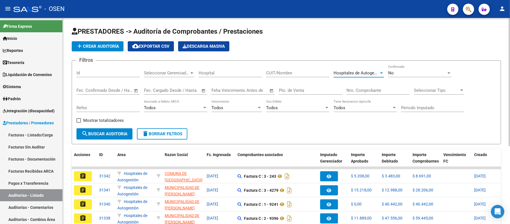
click at [222, 105] on div "Todos Vencimiento" at bounding box center [237, 106] width 50 height 12
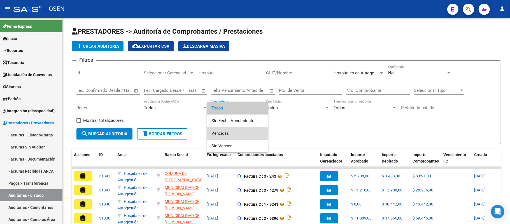
click at [229, 133] on span "Vencidas" at bounding box center [238, 133] width 52 height 13
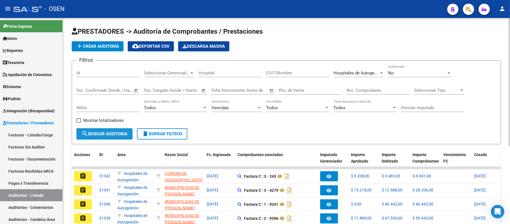
click at [104, 137] on button "search Buscar Auditoria" at bounding box center [105, 133] width 56 height 11
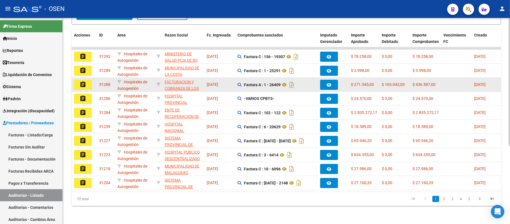
scroll to position [125, 0]
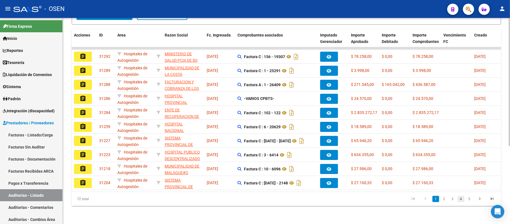
click at [460, 198] on link "4" at bounding box center [461, 199] width 7 height 6
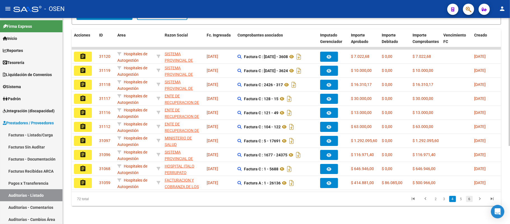
click at [470, 198] on link "6" at bounding box center [469, 199] width 7 height 6
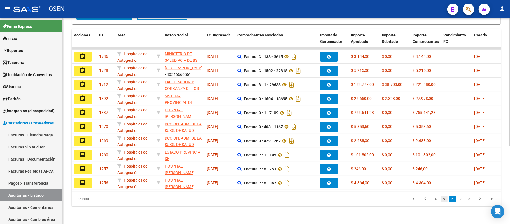
click at [443, 197] on link "5" at bounding box center [444, 199] width 7 height 6
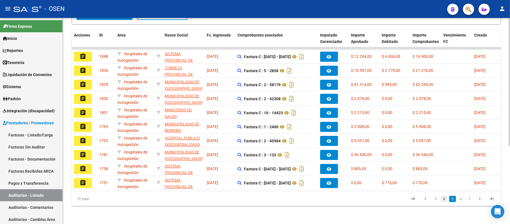
click at [444, 199] on link "4" at bounding box center [444, 199] width 7 height 6
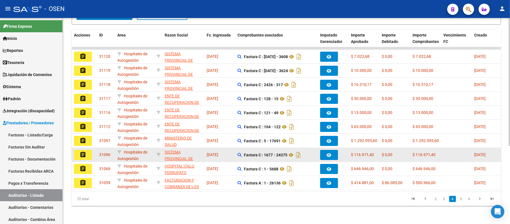
drag, startPoint x: 93, startPoint y: 147, endPoint x: 90, endPoint y: 147, distance: 2.8
click at [91, 150] on div "assignment" at bounding box center [84, 155] width 21 height 10
click at [89, 150] on button "assignment" at bounding box center [83, 155] width 18 height 10
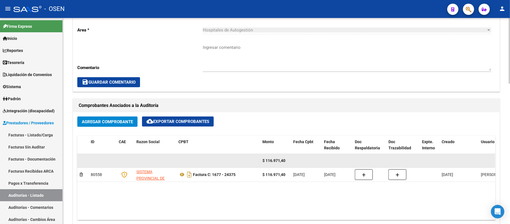
scroll to position [112, 0]
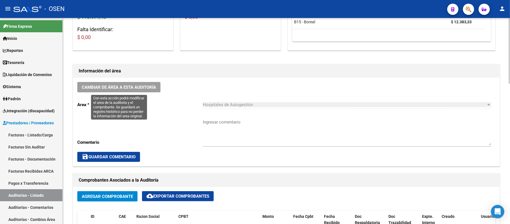
click at [130, 86] on span "Cambiar de área a esta auditoría" at bounding box center [119, 87] width 74 height 5
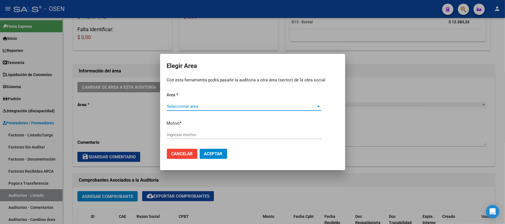
click at [264, 104] on span "Seleccionar area" at bounding box center [241, 106] width 149 height 5
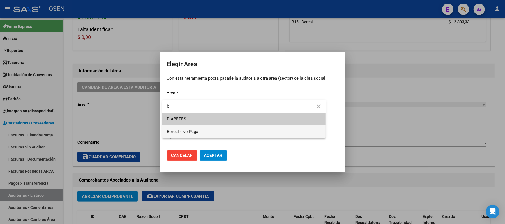
type input "b"
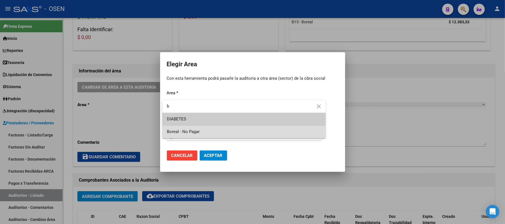
click at [219, 133] on span "Boreal - No Pagar" at bounding box center [244, 131] width 154 height 13
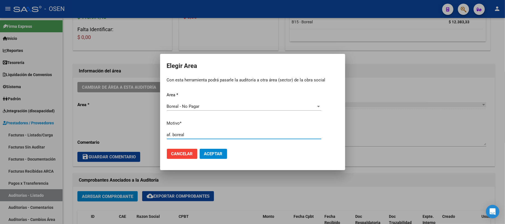
type input "af. boreal"
click at [218, 150] on button "Aceptar" at bounding box center [213, 154] width 27 height 10
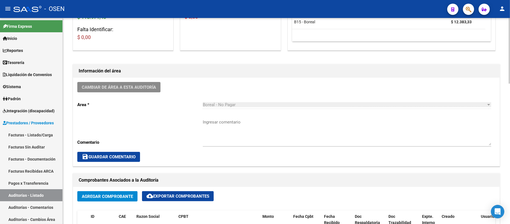
scroll to position [0, 0]
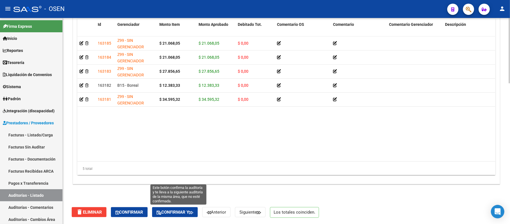
click at [188, 213] on span "Confirmar y" at bounding box center [175, 211] width 37 height 5
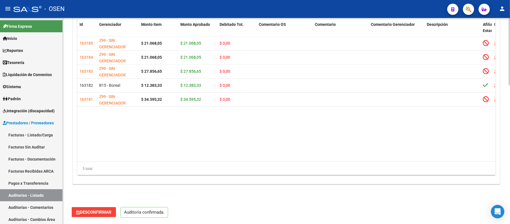
scroll to position [422, 0]
type input "202510"
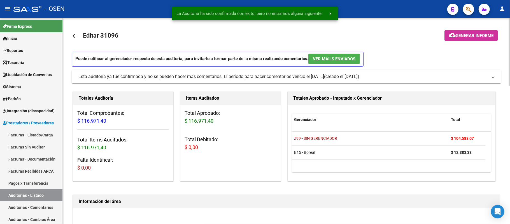
scroll to position [149, 0]
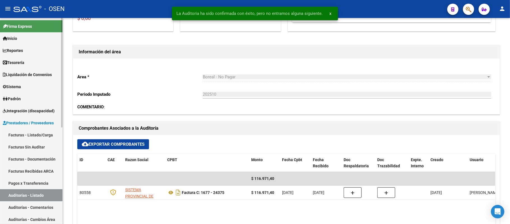
click at [24, 195] on link "Auditorías - Listado" at bounding box center [31, 195] width 63 height 12
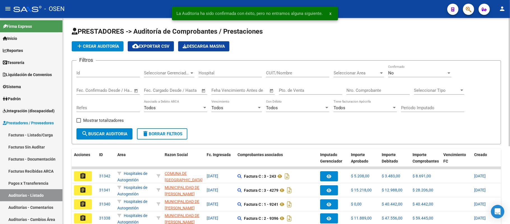
click at [351, 80] on div "Seleccionar Area Seleccionar Area" at bounding box center [359, 73] width 50 height 17
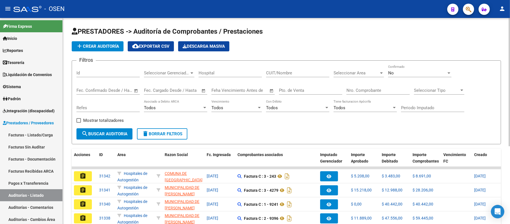
click at [354, 75] on div "Seleccionar Area Seleccionar Area" at bounding box center [359, 71] width 50 height 12
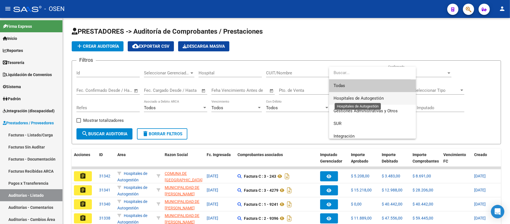
click at [363, 99] on span "Hospitales de Autogestión" at bounding box center [359, 98] width 50 height 5
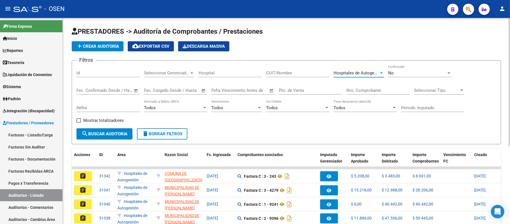
click at [220, 110] on span "Todos" at bounding box center [218, 107] width 12 height 5
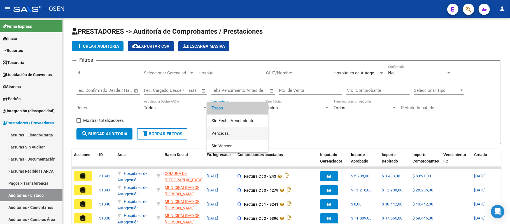
click at [228, 134] on span "Vencidas" at bounding box center [238, 133] width 52 height 13
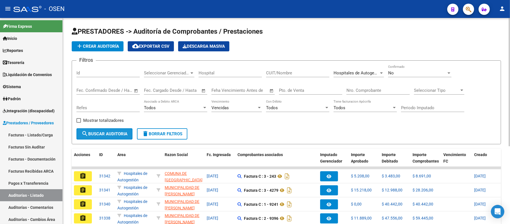
click at [88, 133] on mat-icon "search" at bounding box center [85, 133] width 7 height 7
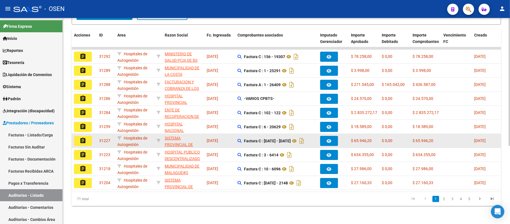
scroll to position [125, 0]
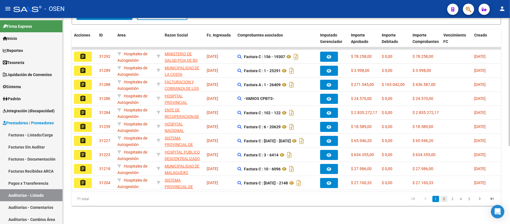
click at [445, 201] on link "2" at bounding box center [444, 199] width 7 height 6
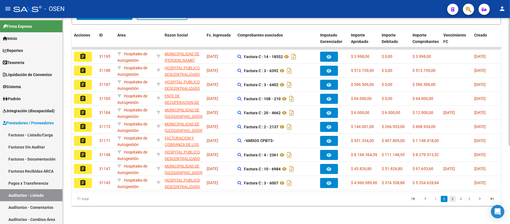
click at [453, 201] on link "3" at bounding box center [453, 199] width 7 height 6
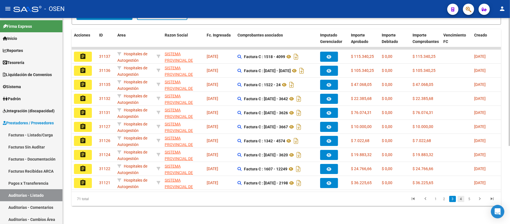
click at [461, 201] on link "4" at bounding box center [461, 199] width 7 height 6
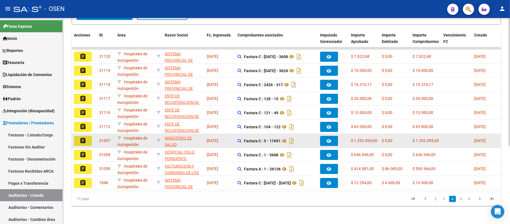
click at [81, 137] on mat-icon "assignment" at bounding box center [83, 140] width 7 height 7
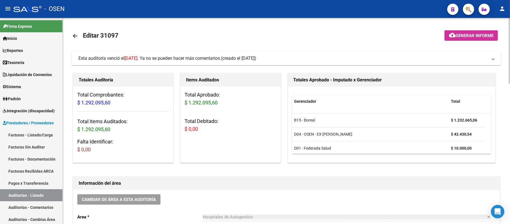
scroll to position [17, 0]
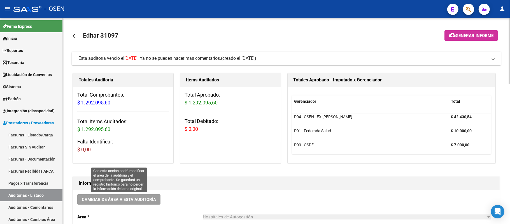
click at [130, 202] on button "Cambiar de área a esta auditoría" at bounding box center [118, 199] width 83 height 10
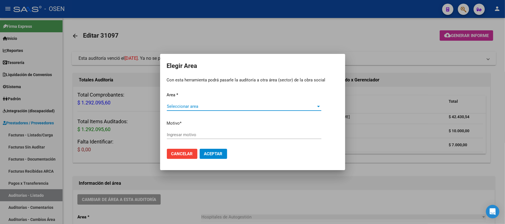
click at [215, 107] on span "Seleccionar area" at bounding box center [241, 106] width 149 height 5
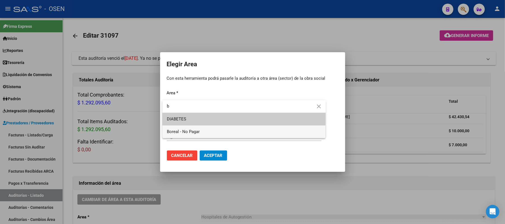
type input "b"
click at [207, 133] on span "Boreal - No Pagar" at bounding box center [244, 131] width 154 height 13
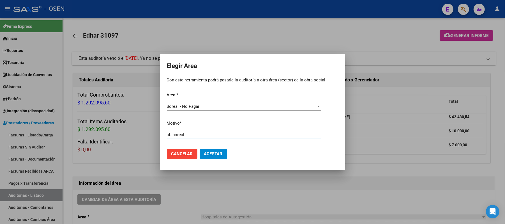
type input "af. boreal"
click at [205, 149] on button "Aceptar" at bounding box center [213, 154] width 27 height 10
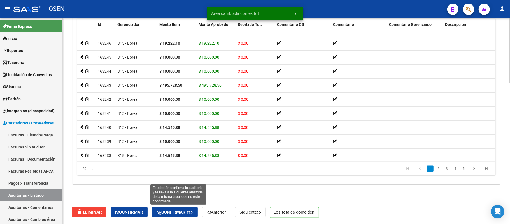
click at [190, 209] on span "Confirmar y" at bounding box center [175, 211] width 37 height 5
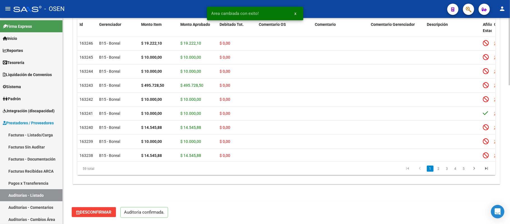
scroll to position [422, 0]
type input "202510"
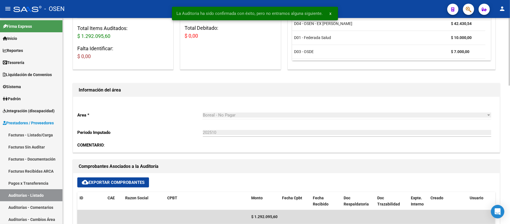
scroll to position [112, 0]
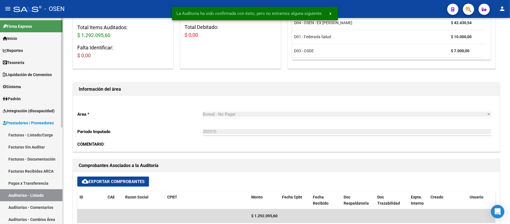
click at [37, 194] on link "Auditorías - Listado" at bounding box center [31, 195] width 63 height 12
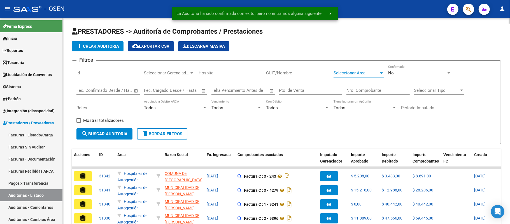
click at [346, 71] on span "Seleccionar Area" at bounding box center [356, 72] width 45 height 5
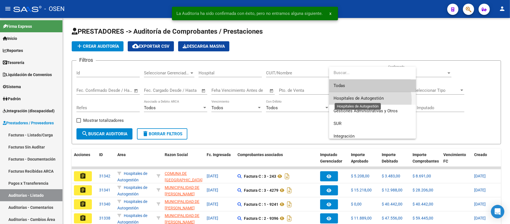
click at [365, 100] on span "Hospitales de Autogestión" at bounding box center [359, 98] width 50 height 5
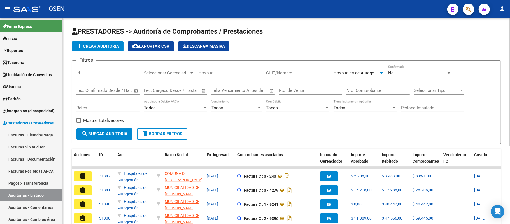
click at [242, 110] on div "Todos" at bounding box center [234, 107] width 45 height 5
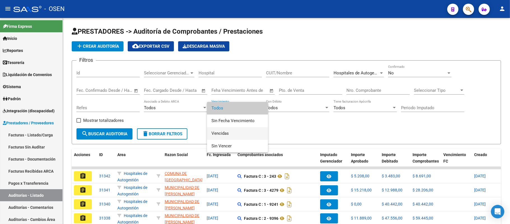
click at [235, 131] on span "Vencidas" at bounding box center [238, 133] width 52 height 13
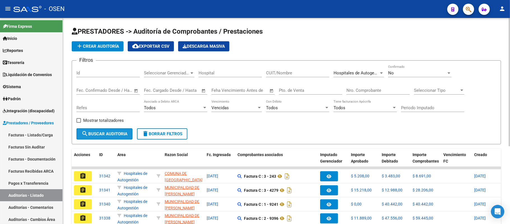
click at [109, 134] on span "search Buscar Auditoria" at bounding box center [105, 133] width 46 height 5
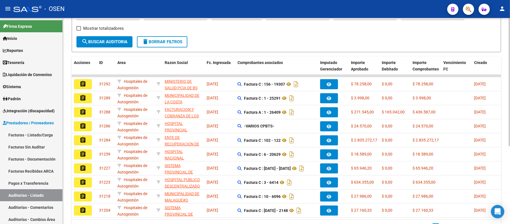
scroll to position [125, 0]
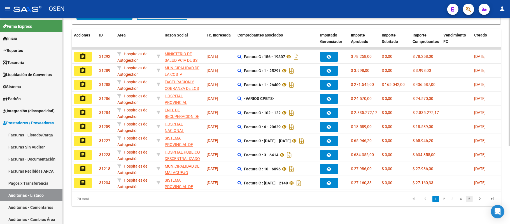
click at [466, 196] on link "5" at bounding box center [469, 199] width 7 height 6
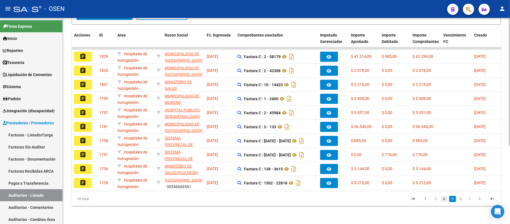
click at [443, 200] on link "4" at bounding box center [444, 199] width 7 height 6
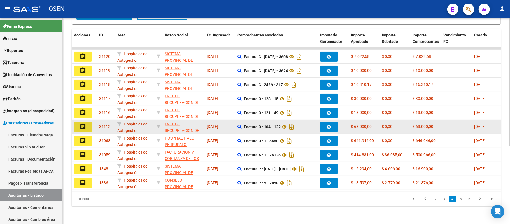
click at [76, 122] on button "assignment" at bounding box center [83, 127] width 18 height 10
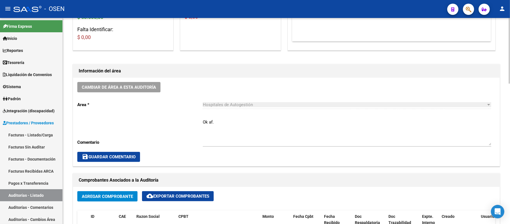
scroll to position [187, 0]
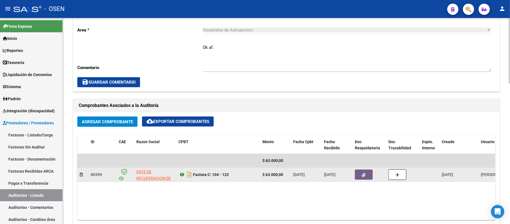
drag, startPoint x: 176, startPoint y: 174, endPoint x: 183, endPoint y: 174, distance: 6.7
click at [178, 174] on datatable-body-cell "Factura C: 104 - 122" at bounding box center [218, 175] width 84 height 14
click at [184, 174] on icon at bounding box center [182, 174] width 7 height 7
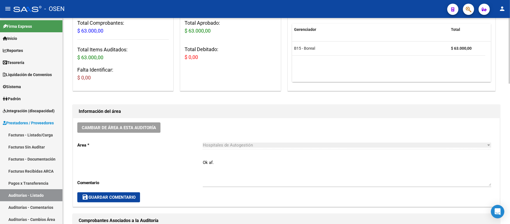
scroll to position [75, 0]
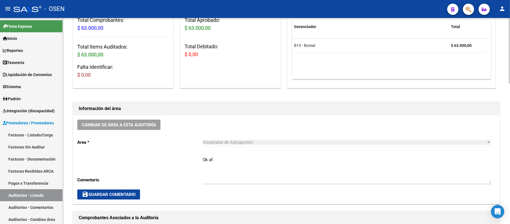
click at [203, 159] on textarea "Ok af." at bounding box center [347, 169] width 289 height 26
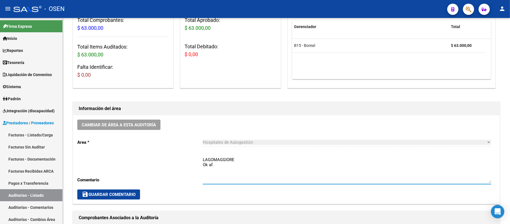
type textarea "LAGOMAGGIORE Ok af."
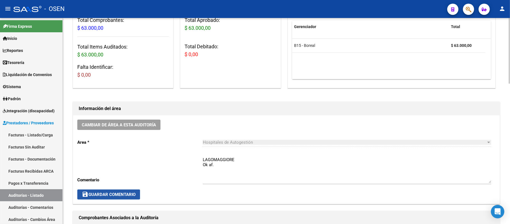
click at [105, 193] on span "save Guardar Comentario" at bounding box center [109, 194] width 54 height 5
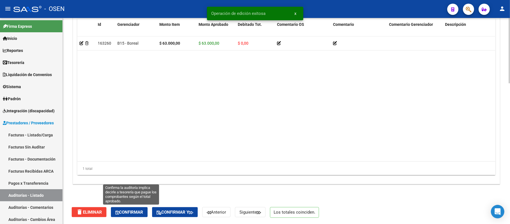
click at [137, 210] on span "Confirmar" at bounding box center [129, 211] width 28 height 5
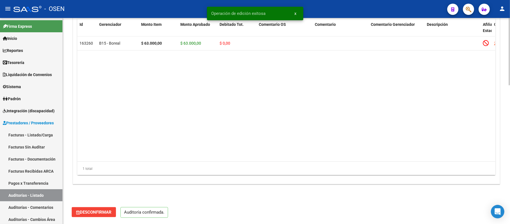
scroll to position [422, 0]
type input "202510"
drag, startPoint x: 50, startPoint y: 193, endPoint x: 161, endPoint y: 192, distance: 110.4
click at [50, 193] on link "Auditorías - Listado" at bounding box center [31, 195] width 63 height 12
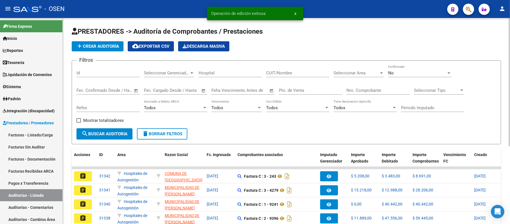
click at [344, 67] on div "Seleccionar Area Seleccionar Area" at bounding box center [359, 71] width 50 height 12
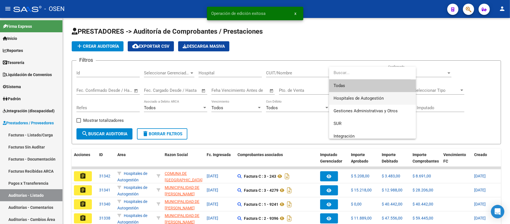
click at [365, 101] on span "Hospitales de Autogestión" at bounding box center [373, 98] width 78 height 13
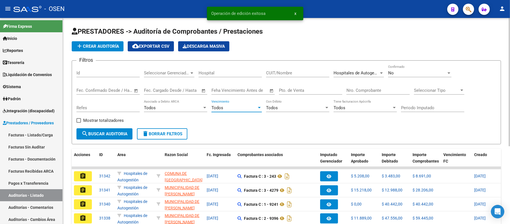
click at [228, 107] on div "Todos" at bounding box center [234, 107] width 45 height 5
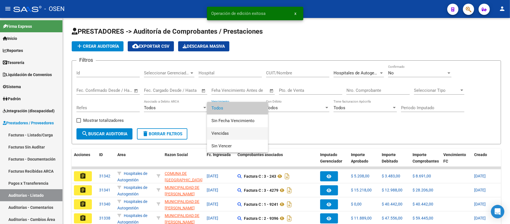
click at [227, 133] on span "Vencidas" at bounding box center [238, 133] width 52 height 13
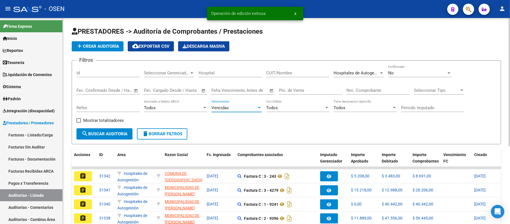
click at [107, 135] on span "search Buscar Auditoria" at bounding box center [105, 133] width 46 height 5
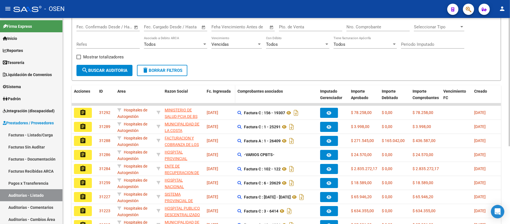
scroll to position [125, 0]
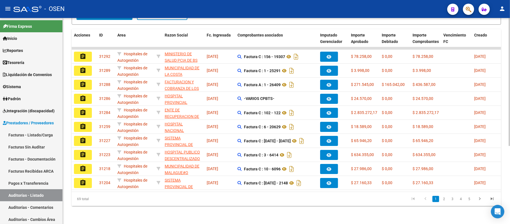
click at [461, 198] on link "4" at bounding box center [461, 199] width 7 height 6
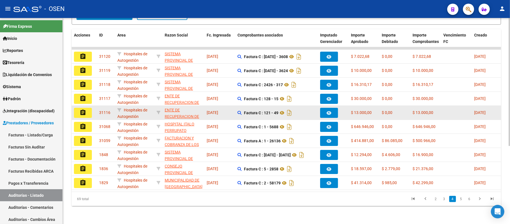
click at [83, 109] on mat-icon "assignment" at bounding box center [83, 112] width 7 height 7
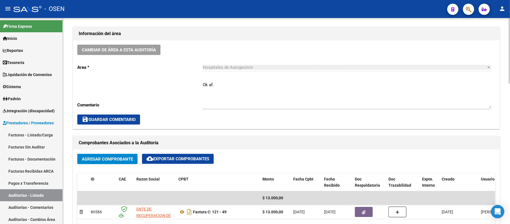
scroll to position [75, 0]
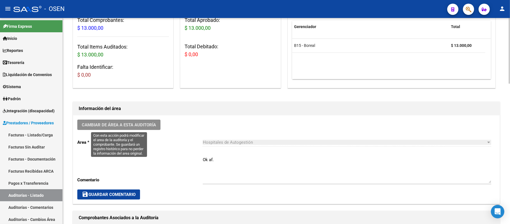
click at [155, 124] on span "Cambiar de área a esta auditoría" at bounding box center [119, 124] width 74 height 5
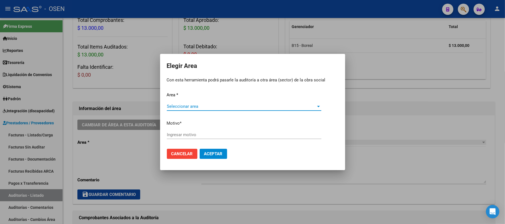
click at [221, 107] on span "Seleccionar area" at bounding box center [241, 106] width 149 height 5
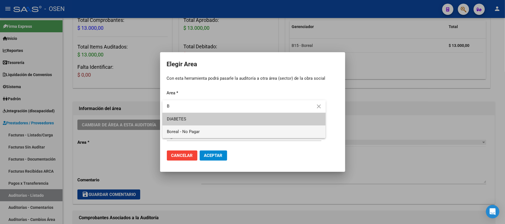
type input "B"
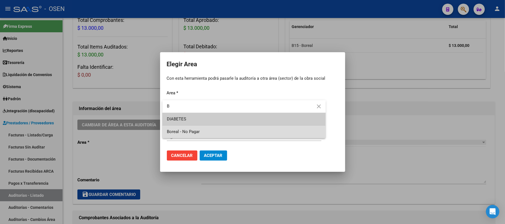
click at [212, 128] on div "Elegir Area Con esta herramienta podrá pasarle la auditoría a otra área (sector…" at bounding box center [252, 112] width 505 height 224
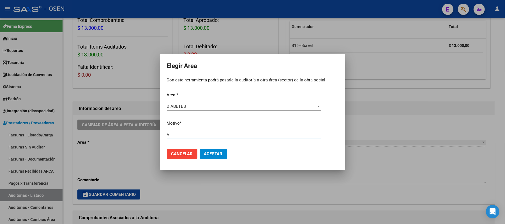
type input "A"
click at [180, 154] on span "Cancelar" at bounding box center [182, 153] width 22 height 5
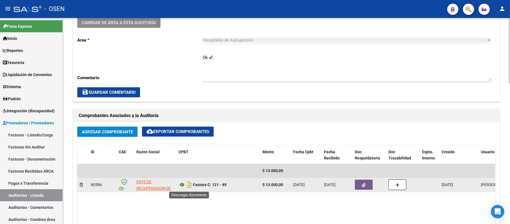
scroll to position [187, 0]
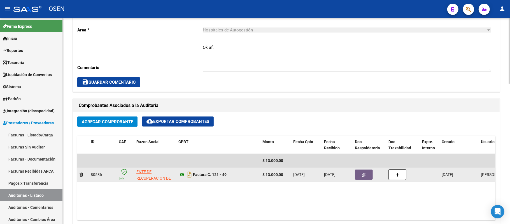
click at [179, 173] on datatable-body-cell "Factura C: 121 - 49" at bounding box center [218, 175] width 84 height 14
click at [179, 174] on icon at bounding box center [182, 174] width 7 height 7
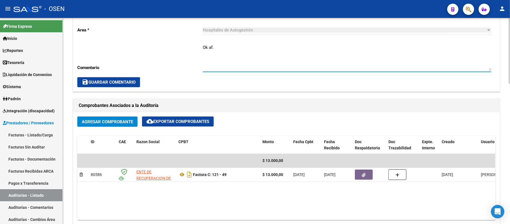
click at [204, 48] on textarea "Ok af." at bounding box center [347, 57] width 289 height 26
type textarea "H. [PERSON_NAME] af."
click at [117, 83] on span "save Guardar Comentario" at bounding box center [109, 82] width 54 height 5
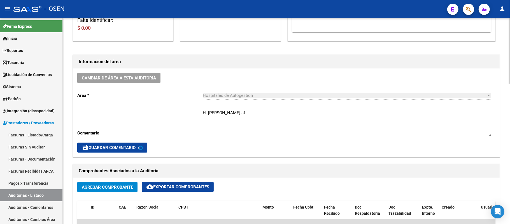
scroll to position [0, 0]
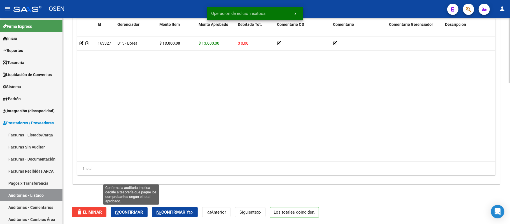
click at [136, 208] on button "Confirmar" at bounding box center [129, 212] width 37 height 10
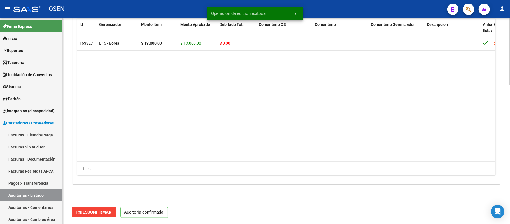
scroll to position [422, 0]
type input "202510"
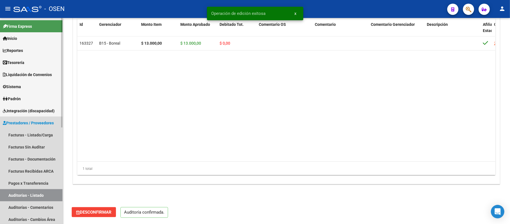
click at [29, 191] on link "Auditorías - Listado" at bounding box center [31, 195] width 63 height 12
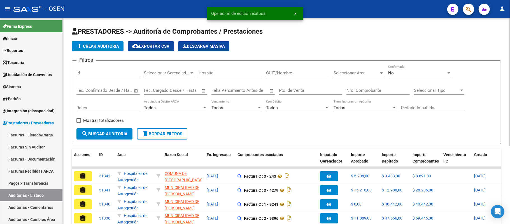
click at [353, 73] on span "Seleccionar Area" at bounding box center [356, 72] width 45 height 5
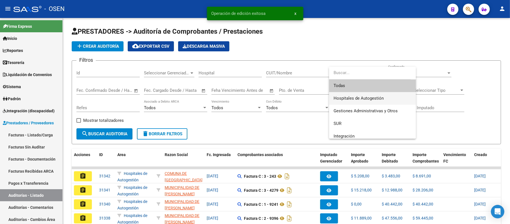
click at [368, 102] on span "Hospitales de Autogestión" at bounding box center [373, 98] width 78 height 13
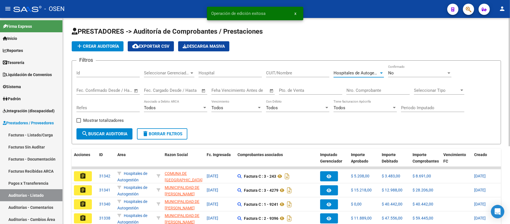
click at [233, 107] on div "Todos" at bounding box center [234, 107] width 45 height 5
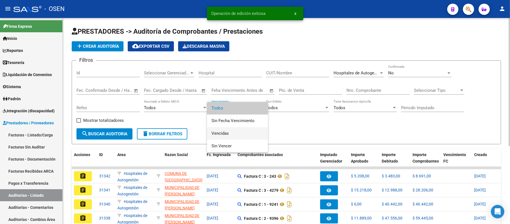
drag, startPoint x: 230, startPoint y: 135, endPoint x: 196, endPoint y: 134, distance: 33.6
click at [229, 135] on span "Vencidas" at bounding box center [238, 133] width 52 height 13
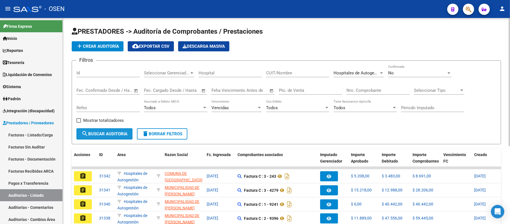
click at [106, 131] on span "search Buscar Auditoria" at bounding box center [105, 133] width 46 height 5
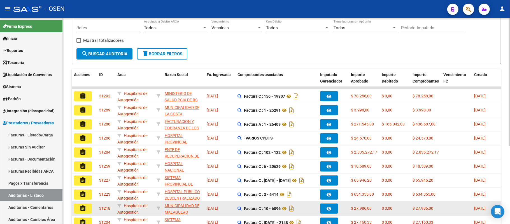
scroll to position [125, 0]
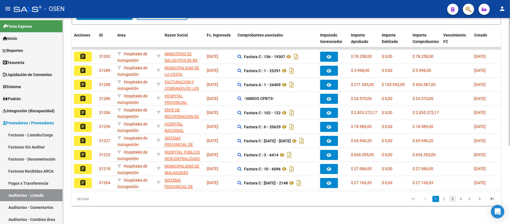
click at [452, 198] on link "3" at bounding box center [453, 199] width 7 height 6
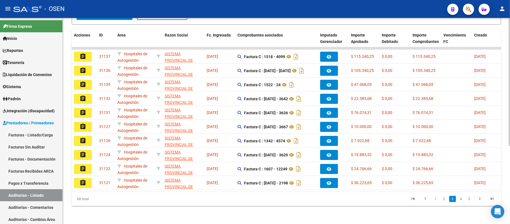
click at [461, 202] on li "4" at bounding box center [461, 199] width 8 height 10
click at [462, 198] on link "4" at bounding box center [461, 199] width 7 height 6
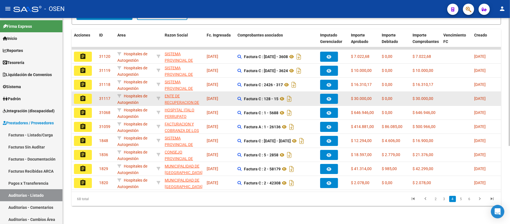
click at [89, 94] on button "assignment" at bounding box center [83, 99] width 18 height 10
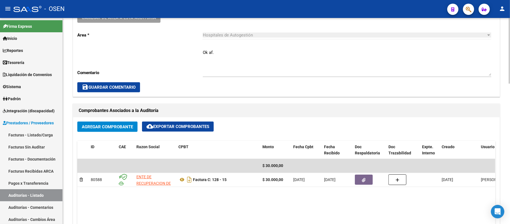
scroll to position [187, 0]
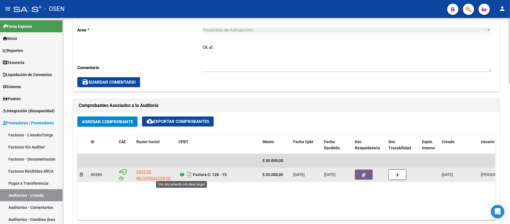
click at [182, 176] on icon at bounding box center [182, 174] width 7 height 7
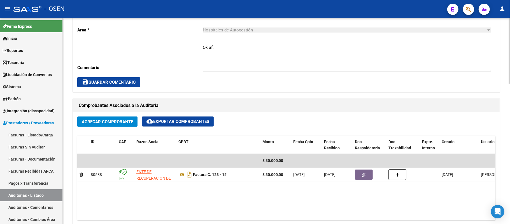
click at [202, 47] on div "Cambiar de área a esta auditoría Area * Hospitales de Autogestión Seleccionar a…" at bounding box center [286, 47] width 427 height 88
click at [204, 48] on textarea "Ok af." at bounding box center [347, 57] width 289 height 26
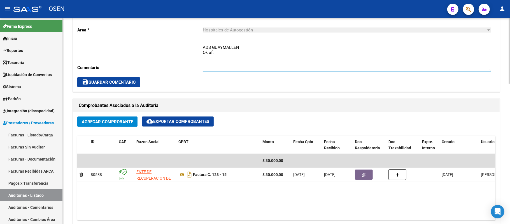
type textarea "ADS GUAYMALLEN Ok af."
click at [117, 82] on span "save Guardar Comentario" at bounding box center [109, 82] width 54 height 5
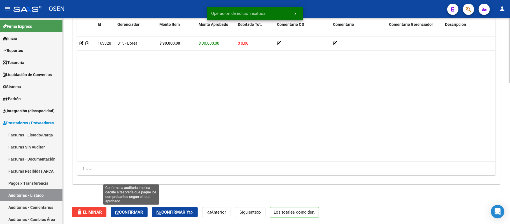
click at [133, 210] on span "Confirmar" at bounding box center [129, 211] width 28 height 5
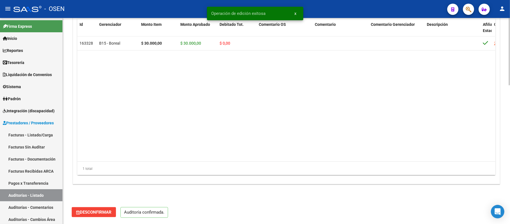
scroll to position [422, 0]
type input "202510"
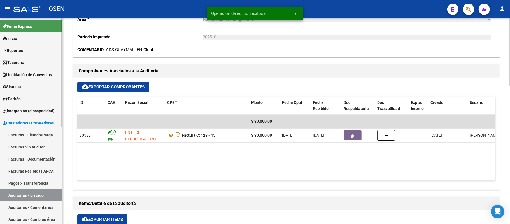
scroll to position [198, 0]
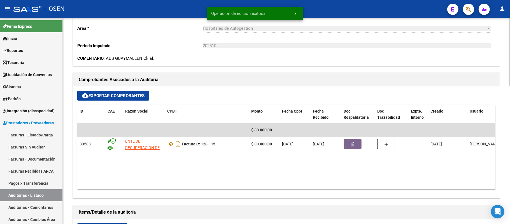
drag, startPoint x: 43, startPoint y: 192, endPoint x: 151, endPoint y: 192, distance: 108.2
click at [43, 192] on link "Auditorías - Listado" at bounding box center [31, 195] width 63 height 12
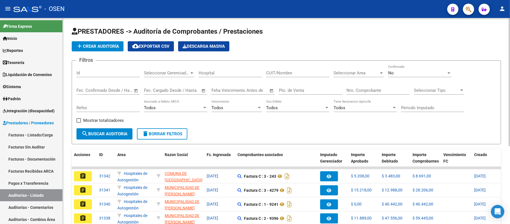
click at [343, 76] on div "Seleccionar Area Seleccionar Area" at bounding box center [359, 71] width 50 height 12
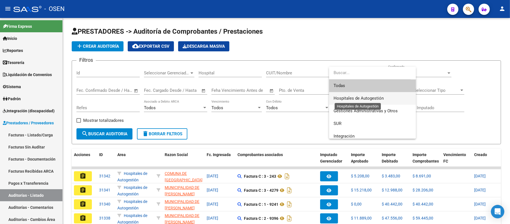
click at [355, 98] on span "Hospitales de Autogestión" at bounding box center [359, 98] width 50 height 5
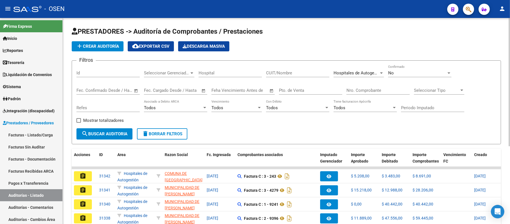
click at [239, 101] on div "Todos Vencimiento" at bounding box center [237, 106] width 50 height 12
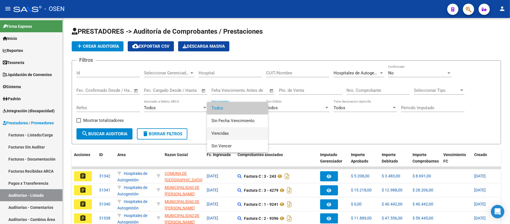
click at [236, 130] on span "Vencidas" at bounding box center [238, 133] width 52 height 13
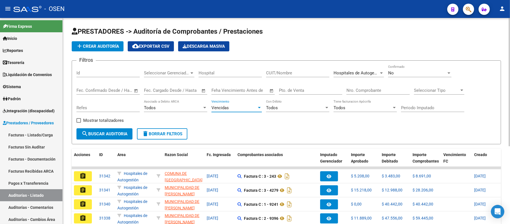
click at [131, 128] on div "Filtros Id Seleccionar Gerenciador Seleccionar Gerenciador Hospital CUIT/Nombre…" at bounding box center [287, 96] width 420 height 63
click at [128, 129] on button "search Buscar Auditoria" at bounding box center [105, 133] width 56 height 11
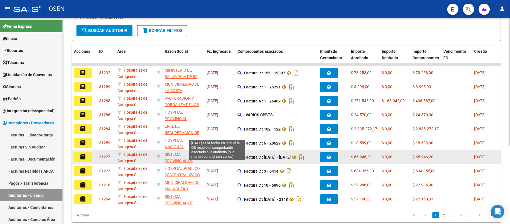
scroll to position [125, 0]
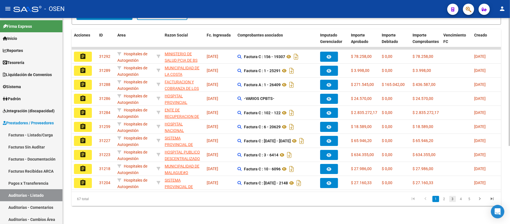
click at [451, 199] on link "3" at bounding box center [453, 199] width 7 height 6
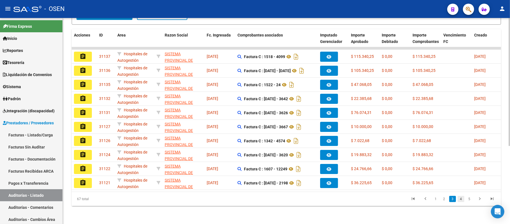
click at [462, 199] on link "4" at bounding box center [461, 199] width 7 height 6
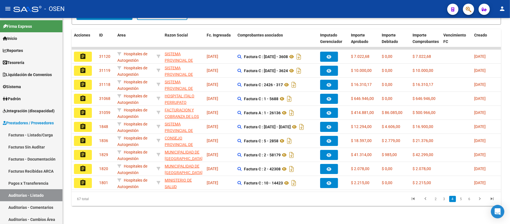
click at [82, 81] on mat-icon "assignment" at bounding box center [83, 84] width 7 height 7
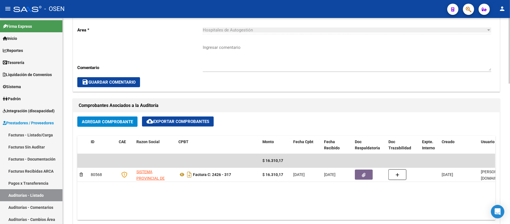
scroll to position [37, 0]
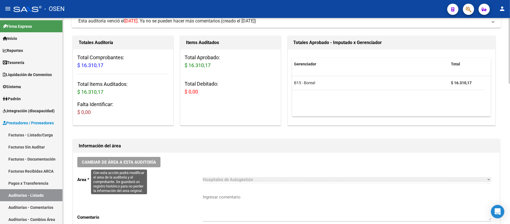
click at [151, 161] on span "Cambiar de área a esta auditoría" at bounding box center [119, 161] width 74 height 5
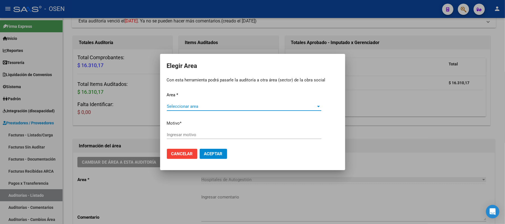
click at [228, 110] on div "Seleccionar area Seleccionar area" at bounding box center [244, 109] width 154 height 14
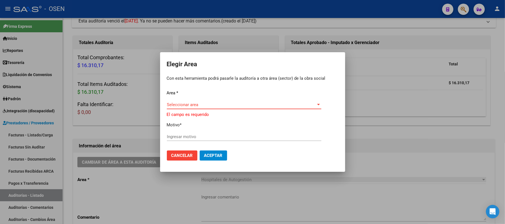
click at [232, 105] on span "Seleccionar area" at bounding box center [241, 104] width 149 height 5
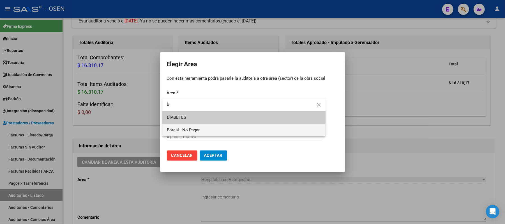
type input "b"
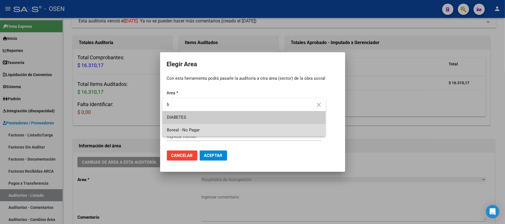
click at [213, 133] on span "Boreal - No Pagar" at bounding box center [244, 130] width 154 height 13
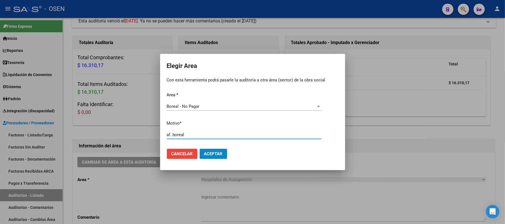
type input "af. boreal"
click at [210, 154] on span "Aceptar" at bounding box center [213, 153] width 19 height 5
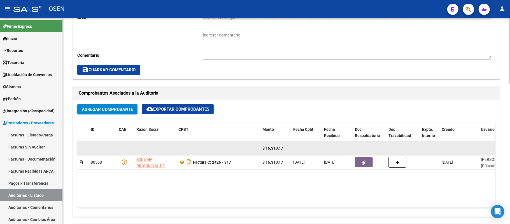
scroll to position [299, 0]
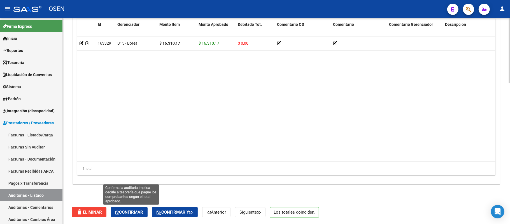
click at [143, 207] on button "Confirmar" at bounding box center [129, 212] width 37 height 10
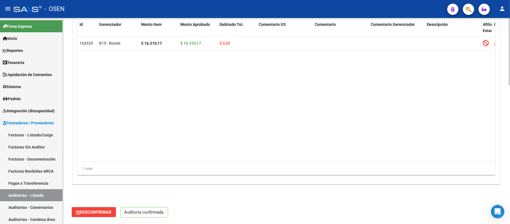
scroll to position [422, 0]
click at [44, 188] on link "Pagos x Transferencia" at bounding box center [31, 183] width 63 height 12
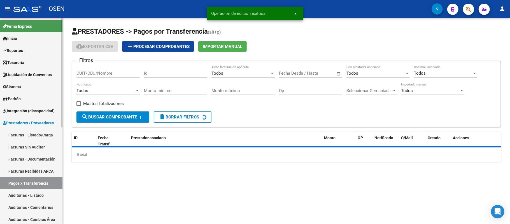
click at [37, 195] on link "Auditorías - Listado" at bounding box center [31, 195] width 63 height 12
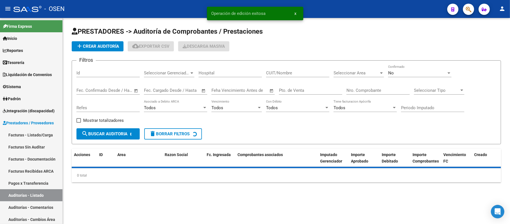
click at [351, 73] on span "Seleccionar Area" at bounding box center [356, 72] width 45 height 5
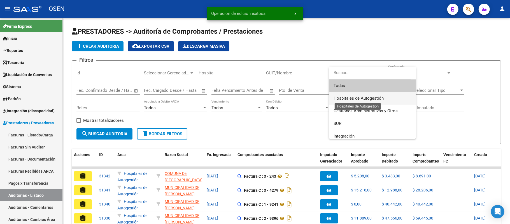
click at [355, 96] on span "Hospitales de Autogestión" at bounding box center [359, 98] width 50 height 5
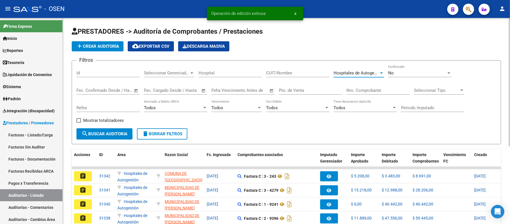
click at [235, 102] on div "Todos Vencimiento" at bounding box center [237, 106] width 50 height 12
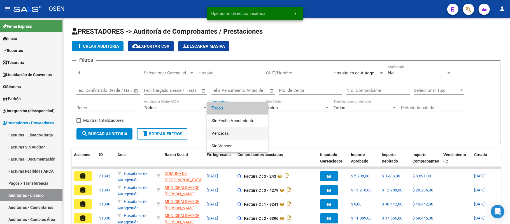
click at [231, 133] on span "Vencidas" at bounding box center [238, 133] width 52 height 13
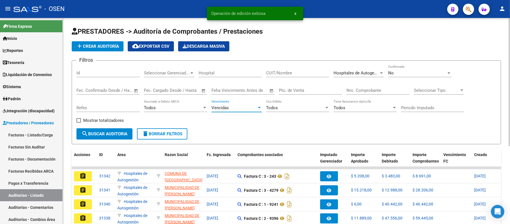
click at [117, 135] on span "search Buscar Auditoria" at bounding box center [105, 133] width 46 height 5
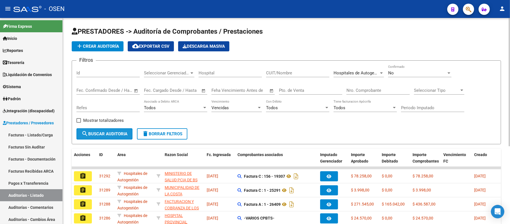
click at [126, 133] on span "search Buscar Auditoria" at bounding box center [105, 133] width 46 height 5
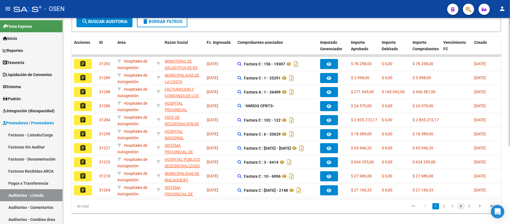
click at [461, 209] on link "4" at bounding box center [461, 206] width 7 height 6
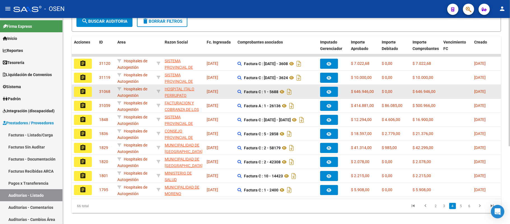
click at [83, 93] on mat-icon "assignment" at bounding box center [83, 91] width 7 height 7
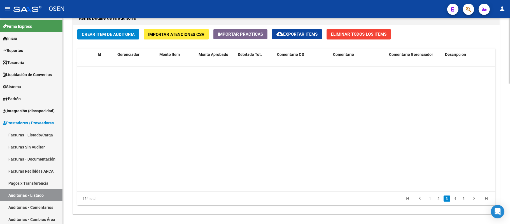
scroll to position [187, 0]
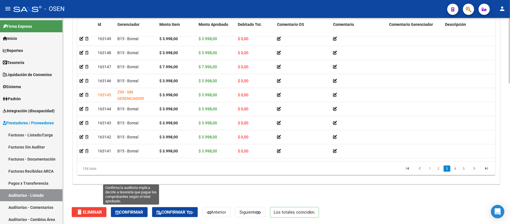
click at [137, 211] on span "Confirmar" at bounding box center [129, 211] width 28 height 5
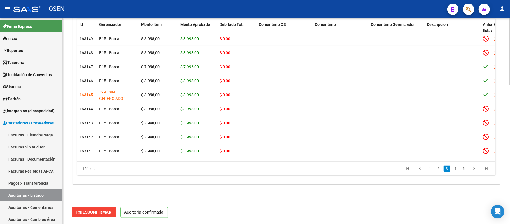
scroll to position [422, 0]
type input "202510"
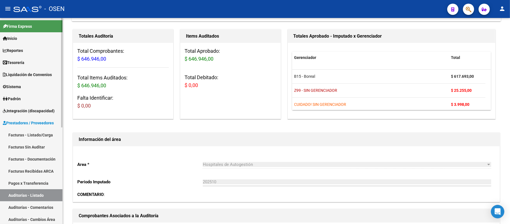
scroll to position [11, 0]
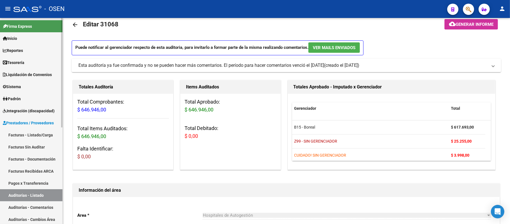
click at [36, 191] on link "Auditorías - Listado" at bounding box center [31, 195] width 63 height 12
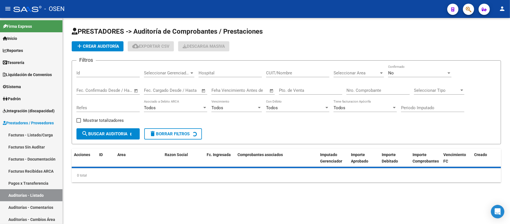
click at [365, 76] on div "Seleccionar Area Seleccionar Area" at bounding box center [359, 71] width 50 height 12
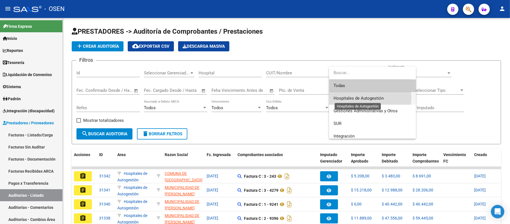
click at [367, 98] on span "Hospitales de Autogestión" at bounding box center [359, 98] width 50 height 5
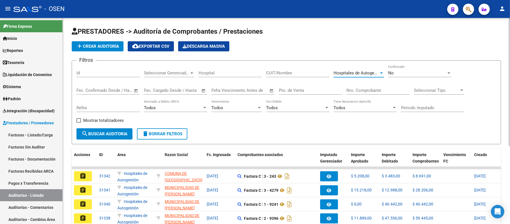
click at [246, 108] on div "Todos" at bounding box center [234, 107] width 45 height 5
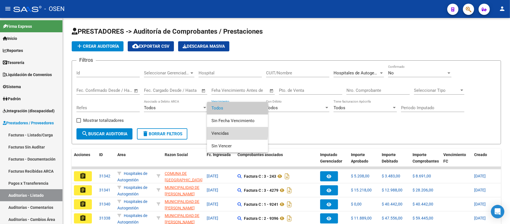
click at [233, 132] on span "Vencidas" at bounding box center [238, 133] width 52 height 13
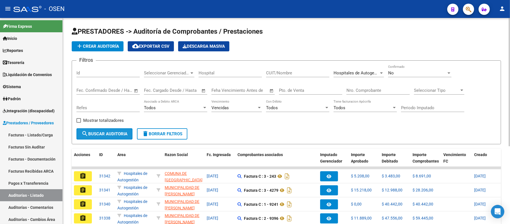
click at [109, 132] on span "search Buscar Auditoria" at bounding box center [105, 133] width 46 height 5
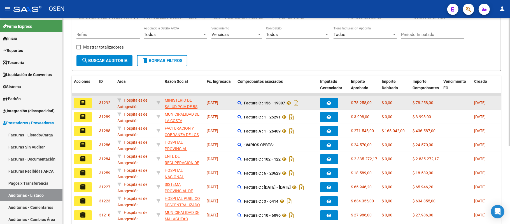
scroll to position [125, 0]
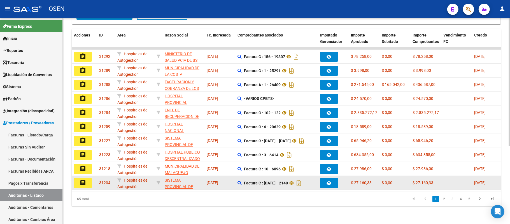
click at [84, 179] on mat-icon "assignment" at bounding box center [83, 182] width 7 height 7
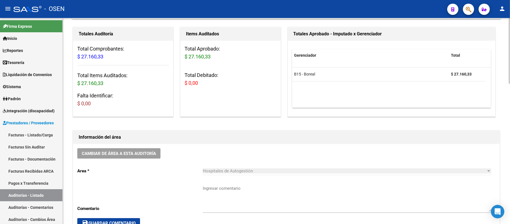
scroll to position [112, 0]
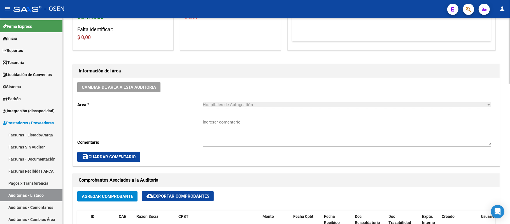
click at [151, 92] on button "Cambiar de área a esta auditoría" at bounding box center [118, 87] width 83 height 10
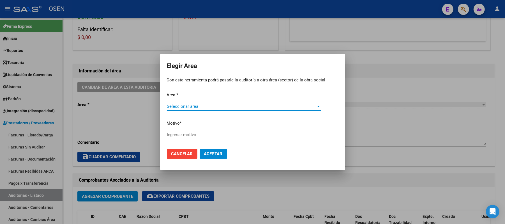
click at [203, 106] on span "Seleccionar area" at bounding box center [241, 106] width 149 height 5
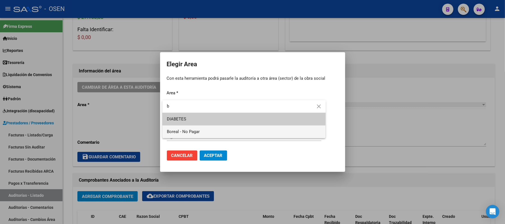
type input "b"
click at [204, 131] on span "Boreal - No Pagar" at bounding box center [244, 131] width 154 height 13
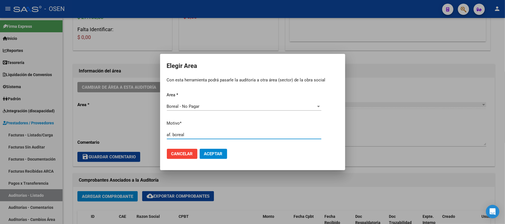
type input "af. boreal"
click at [208, 152] on span "Aceptar" at bounding box center [213, 153] width 19 height 5
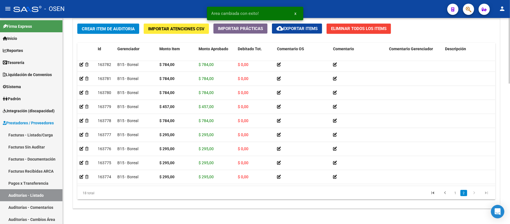
scroll to position [442, 0]
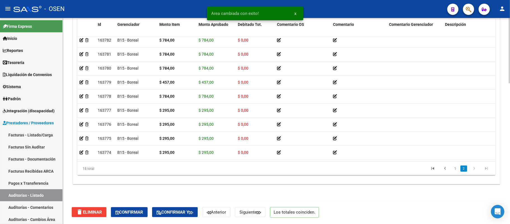
click at [141, 206] on div "delete Eliminar Confirmar Confirmar y Anterior Siguiente Los totales coinciden." at bounding box center [289, 212] width 434 height 24
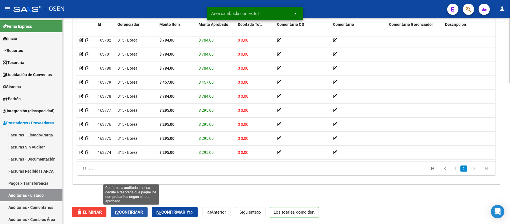
click at [142, 211] on span "Confirmar" at bounding box center [129, 211] width 28 height 5
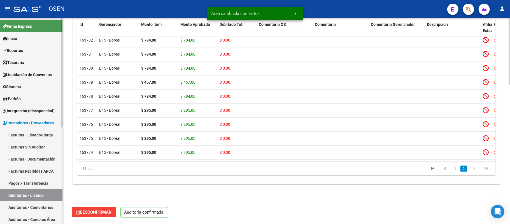
scroll to position [422, 0]
drag, startPoint x: 29, startPoint y: 197, endPoint x: 99, endPoint y: 188, distance: 71.3
click at [29, 197] on link "Auditorías - Listado" at bounding box center [31, 195] width 63 height 12
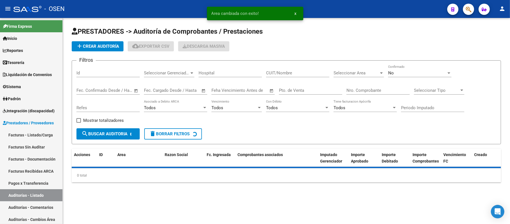
click at [363, 72] on span "Seleccionar Area" at bounding box center [356, 72] width 45 height 5
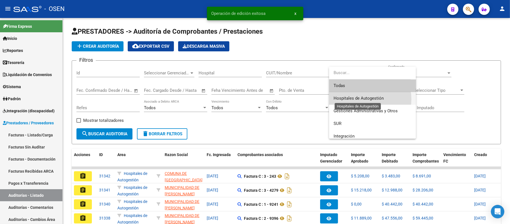
click at [364, 99] on span "Hospitales de Autogestión" at bounding box center [359, 98] width 50 height 5
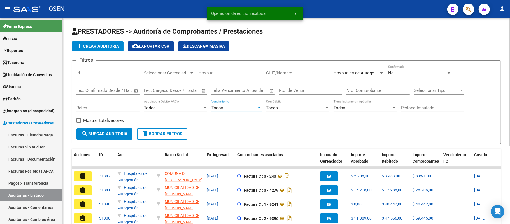
click at [251, 107] on div "Todos" at bounding box center [234, 107] width 45 height 5
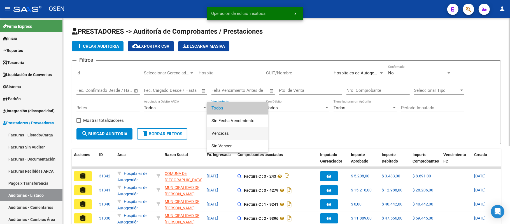
click at [223, 131] on span "Vencidas" at bounding box center [238, 133] width 52 height 13
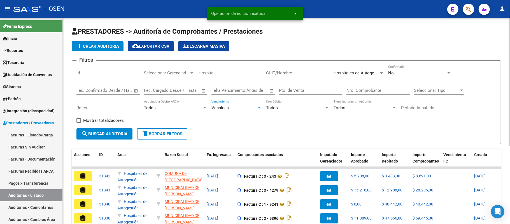
click at [105, 133] on span "search Buscar Auditoria" at bounding box center [105, 133] width 46 height 5
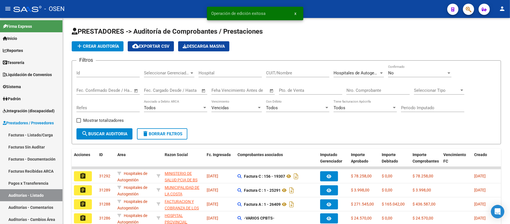
scroll to position [125, 0]
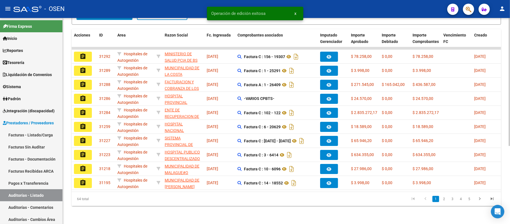
click at [449, 200] on li "3" at bounding box center [453, 199] width 8 height 10
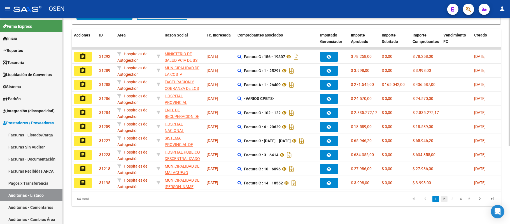
click at [447, 200] on link "2" at bounding box center [444, 199] width 7 height 6
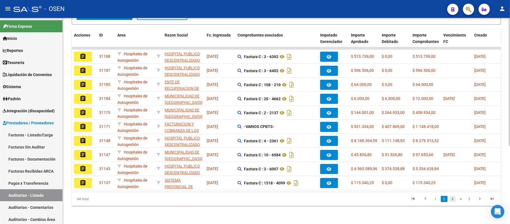
click at [454, 200] on link "3" at bounding box center [453, 199] width 7 height 6
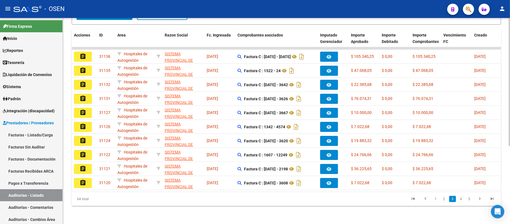
click at [465, 199] on li "4" at bounding box center [461, 199] width 8 height 10
click at [464, 199] on li "4" at bounding box center [461, 199] width 8 height 10
click at [464, 199] on link "4" at bounding box center [461, 199] width 7 height 6
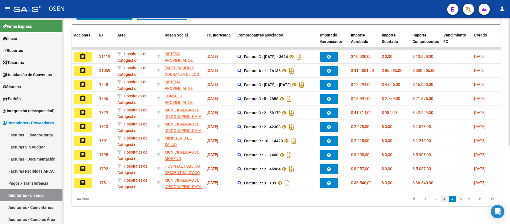
click at [446, 198] on link "3" at bounding box center [444, 199] width 7 height 6
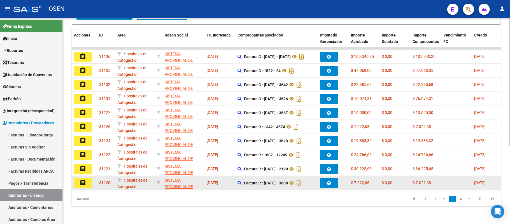
click at [82, 179] on mat-icon "assignment" at bounding box center [83, 182] width 7 height 7
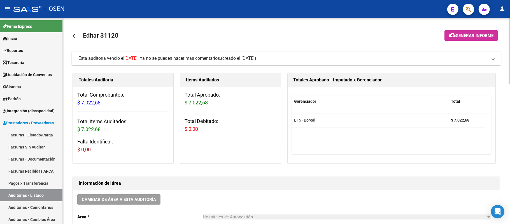
click at [216, 62] on mat-expansion-panel-header "Esta auditoría venció el [DATE] . Ya no se pueden hacer más comentarios. (cread…" at bounding box center [287, 58] width 430 height 13
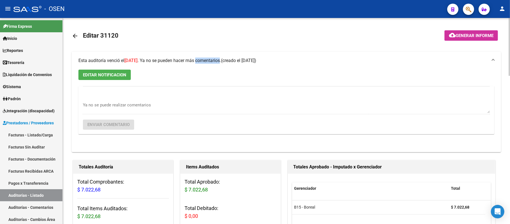
click at [216, 62] on span "Esta auditoría venció el [DATE] . Ya no se pueden hacer más comentarios." at bounding box center [149, 60] width 143 height 5
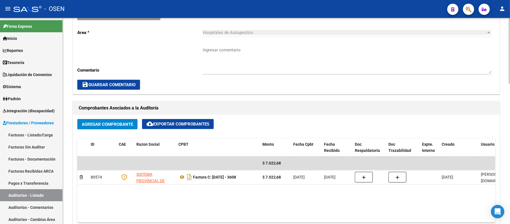
scroll to position [149, 0]
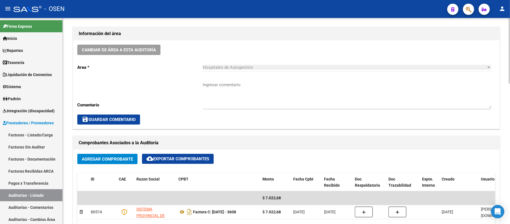
click at [235, 86] on textarea "Ingresar comentario" at bounding box center [347, 95] width 289 height 26
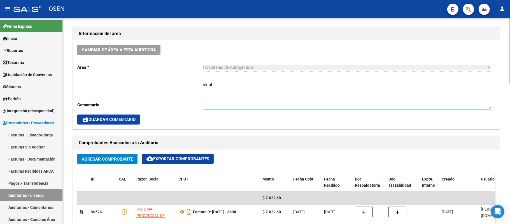
type textarea "ok af."
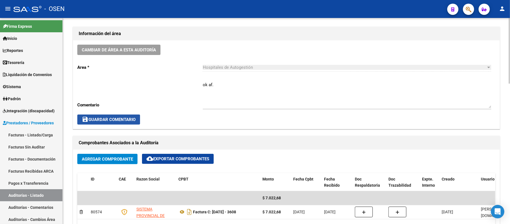
click at [113, 121] on span "save Guardar Comentario" at bounding box center [109, 119] width 54 height 5
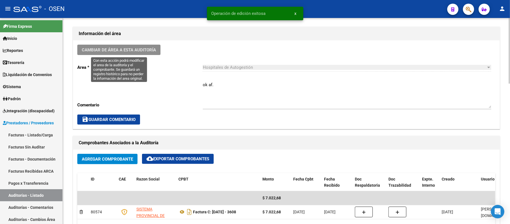
click at [143, 49] on span "Cambiar de área a esta auditoría" at bounding box center [119, 49] width 74 height 5
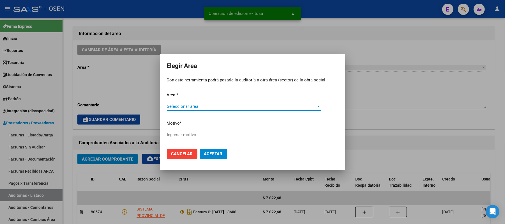
click at [207, 105] on span "Seleccionar area" at bounding box center [241, 106] width 149 height 5
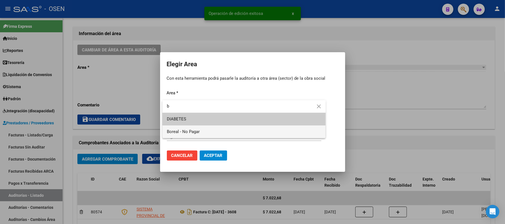
type input "b"
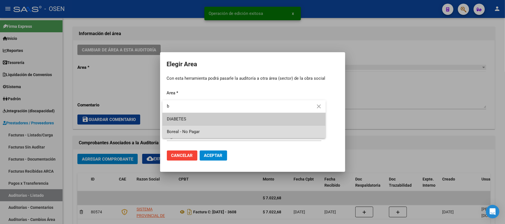
click at [204, 133] on span "Boreal - No Pagar" at bounding box center [244, 131] width 154 height 13
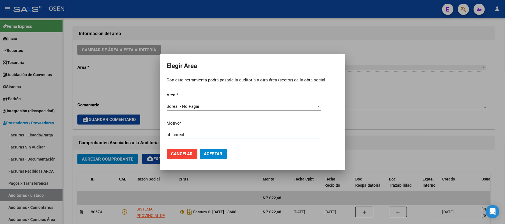
type input "af. boreal"
click at [207, 155] on span "Aceptar" at bounding box center [213, 153] width 19 height 5
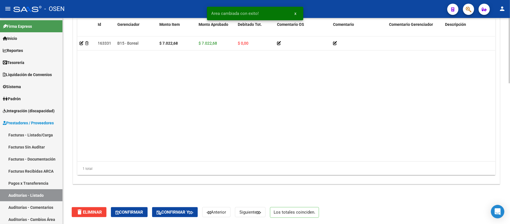
click at [174, 214] on span "Confirmar y" at bounding box center [175, 211] width 37 height 5
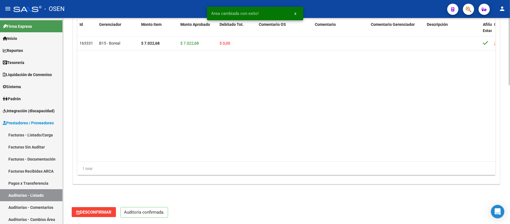
scroll to position [422, 0]
type input "202510"
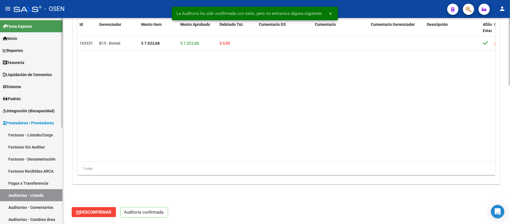
click at [27, 188] on link "Pagos x Transferencia" at bounding box center [31, 183] width 63 height 12
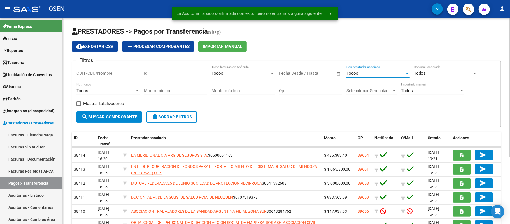
click at [374, 74] on div "Todos" at bounding box center [376, 73] width 58 height 5
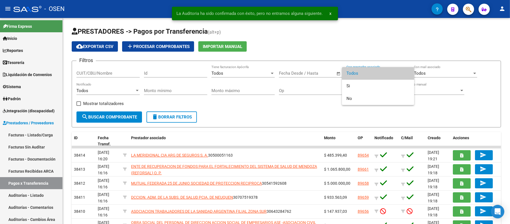
click at [41, 195] on div at bounding box center [255, 112] width 510 height 224
click at [43, 195] on link "Auditorías - Listado" at bounding box center [31, 195] width 63 height 12
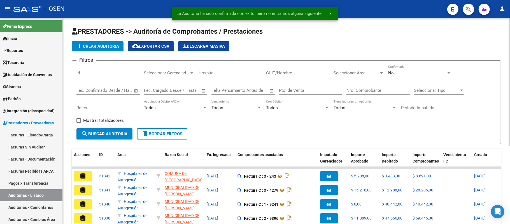
drag, startPoint x: 368, startPoint y: 64, endPoint x: 368, endPoint y: 77, distance: 12.1
click at [368, 65] on form "Filtros Id Seleccionar Gerenciador Seleccionar Gerenciador Hospital CUIT/Nombre…" at bounding box center [287, 102] width 430 height 84
click at [368, 77] on div "Seleccionar Area Seleccionar Area" at bounding box center [359, 73] width 50 height 17
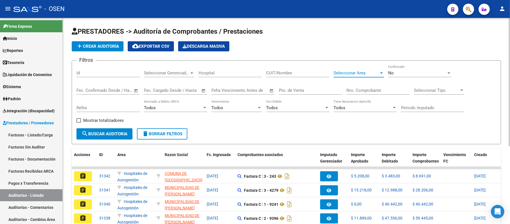
click at [370, 75] on span "Seleccionar Area" at bounding box center [356, 72] width 45 height 5
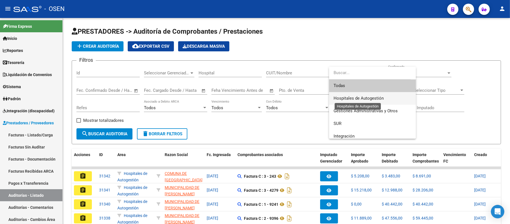
click at [370, 95] on span "Hospitales de Autogestión" at bounding box center [373, 98] width 78 height 13
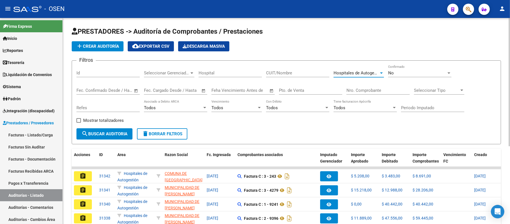
click at [235, 107] on div "Todos" at bounding box center [234, 107] width 45 height 5
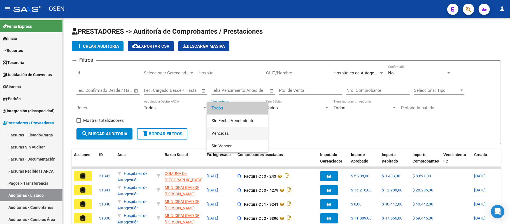
click at [221, 135] on span "Vencidas" at bounding box center [238, 133] width 52 height 13
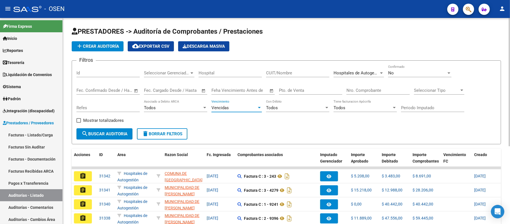
click at [105, 135] on span "search Buscar Auditoria" at bounding box center [105, 133] width 46 height 5
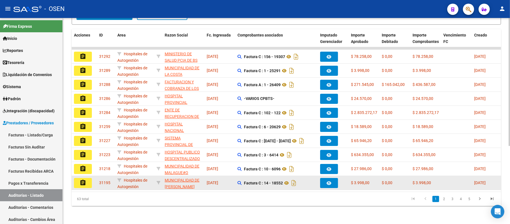
scroll to position [125, 0]
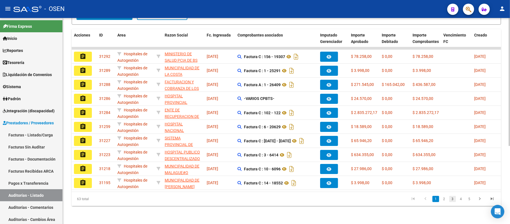
click at [455, 200] on link "3" at bounding box center [453, 199] width 7 height 6
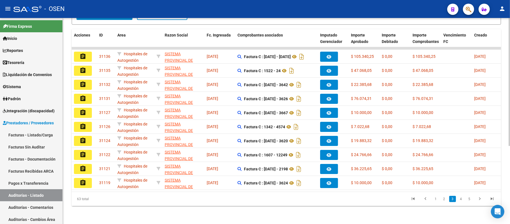
click at [462, 200] on link "4" at bounding box center [461, 199] width 7 height 6
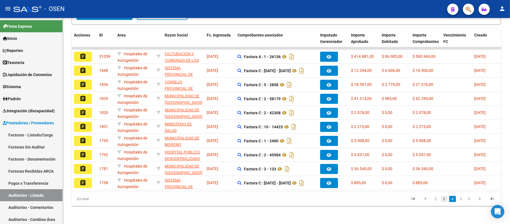
click at [447, 200] on link "3" at bounding box center [444, 199] width 7 height 6
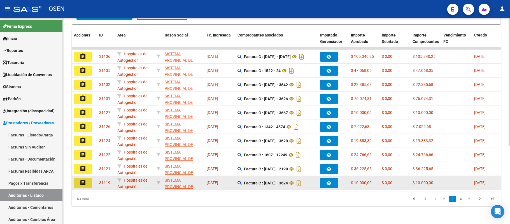
click at [82, 179] on mat-icon "assignment" at bounding box center [83, 182] width 7 height 7
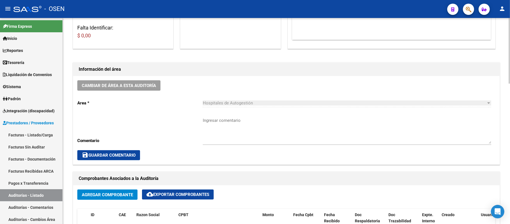
scroll to position [105, 0]
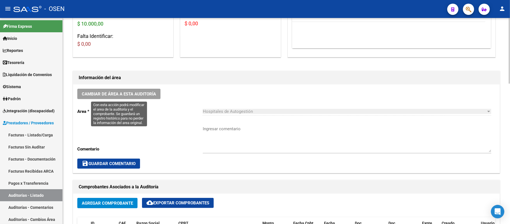
click at [127, 91] on span "Cambiar de área a esta auditoría" at bounding box center [119, 93] width 74 height 5
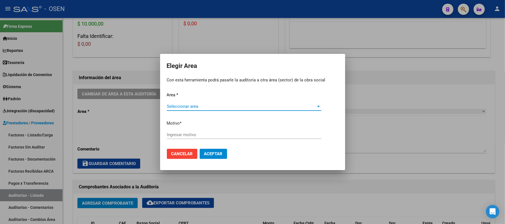
click at [253, 104] on span "Seleccionar area" at bounding box center [241, 106] width 149 height 5
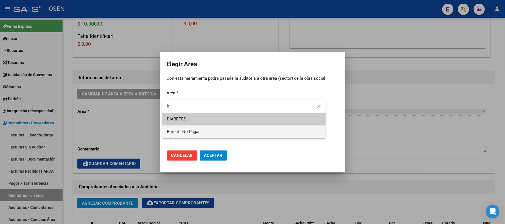
type input "b"
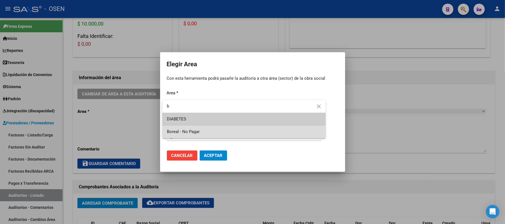
click at [230, 131] on span "Boreal - No Pagar" at bounding box center [244, 131] width 154 height 13
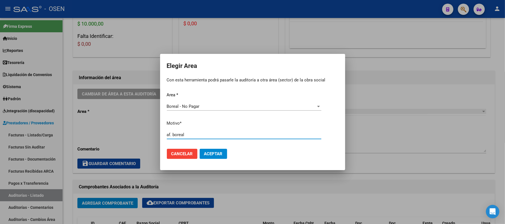
type input "af. boreal"
click at [198, 166] on mat-dialog-container "Elegir Area Con esta herramienta podrá pasarle la auditoría a otra área (sector…" at bounding box center [252, 112] width 185 height 116
click at [206, 150] on button "Aceptar" at bounding box center [213, 154] width 27 height 10
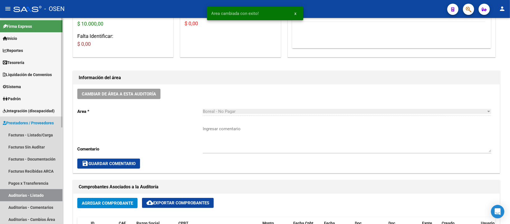
click at [32, 197] on link "Auditorías - Listado" at bounding box center [31, 195] width 63 height 12
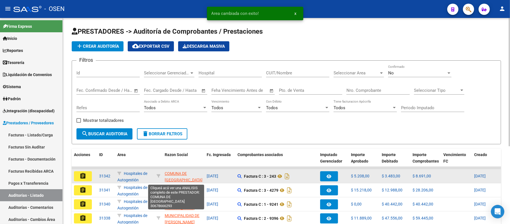
scroll to position [7, 0]
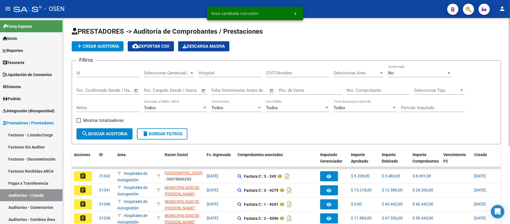
click at [381, 84] on div "Nro. Comprobante" at bounding box center [378, 88] width 63 height 12
click at [376, 75] on span "Seleccionar Area" at bounding box center [356, 72] width 45 height 5
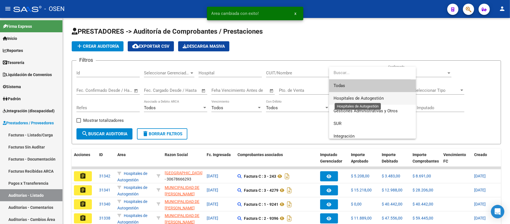
click at [371, 100] on span "Hospitales de Autogestión" at bounding box center [359, 98] width 50 height 5
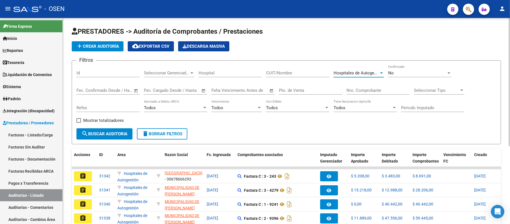
click at [232, 115] on div "Todos Vencimiento" at bounding box center [237, 108] width 50 height 17
click at [232, 112] on div "Todos Vencimiento" at bounding box center [237, 106] width 50 height 12
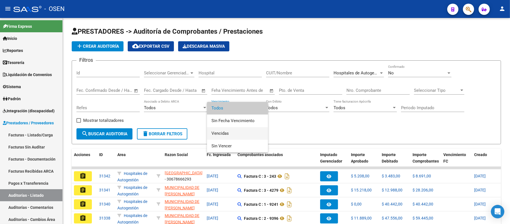
click at [230, 131] on span "Vencidas" at bounding box center [238, 133] width 52 height 13
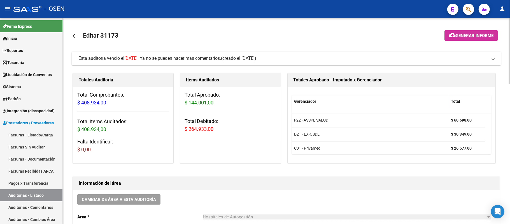
click at [196, 59] on span "Esta auditoría venció el 14/10/2025 . Ya no se pueden hacer más comentarios." at bounding box center [149, 58] width 143 height 5
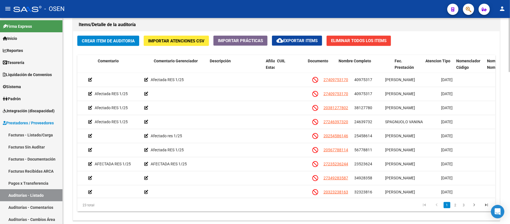
scroll to position [0, 235]
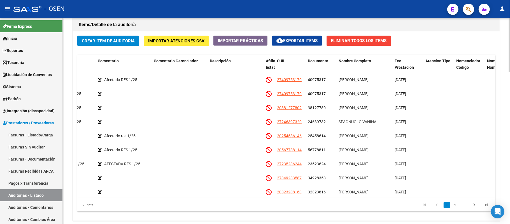
click at [315, 62] on span "Documento" at bounding box center [318, 61] width 20 height 4
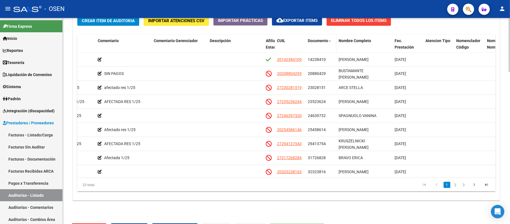
scroll to position [579, 0]
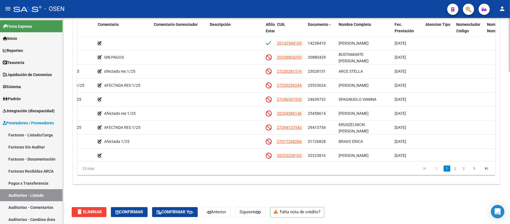
click at [496, 77] on datatable-body "163606 F22 - ASSPE SALUD $ 30.349,00 $ 30.349,00 $ 0,00 20142384109 14238410 BO…" at bounding box center [286, 98] width 418 height 125
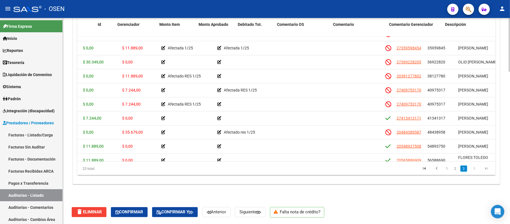
scroll to position [149, 418]
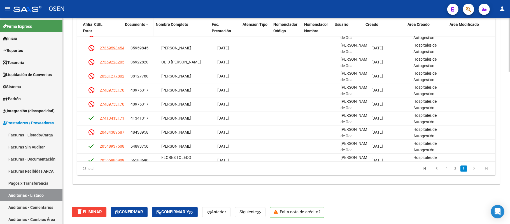
click at [144, 22] on span "Documento" at bounding box center [135, 24] width 20 height 4
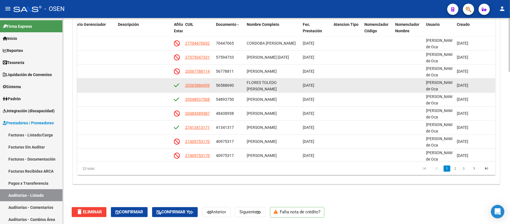
scroll to position [1, 0]
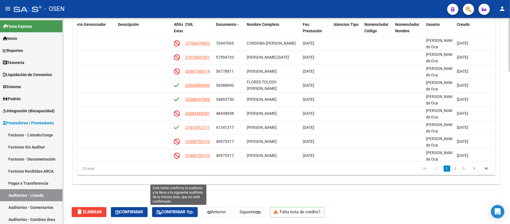
click at [176, 217] on div "delete Eliminar Confirmar Confirmar y Anterior Siguiente Falta nota de crédito?" at bounding box center [289, 212] width 434 height 24
click at [177, 213] on span "Confirmar y" at bounding box center [175, 211] width 37 height 5
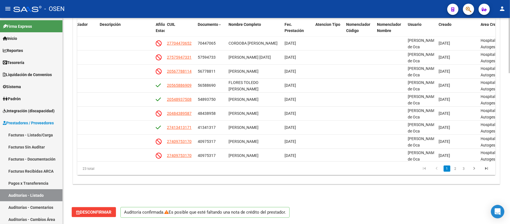
scroll to position [560, 0]
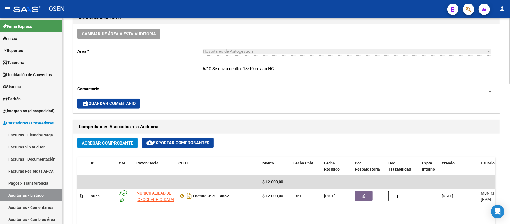
scroll to position [187, 0]
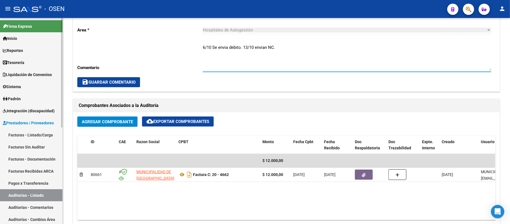
drag, startPoint x: 243, startPoint y: 49, endPoint x: 56, endPoint y: 39, distance: 186.7
click at [61, 41] on mat-sidenav-container "Firma Express Inicio Calendario SSS Instructivos Contacto OS Reportes Tablero d…" at bounding box center [255, 121] width 510 height 206
type textarea "13/10 envian NC."
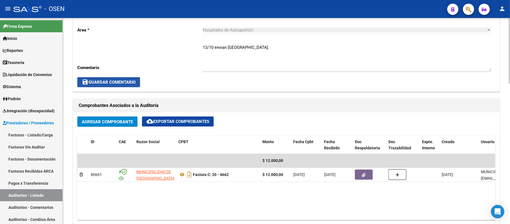
click at [111, 81] on span "save Guardar Comentario" at bounding box center [109, 82] width 54 height 5
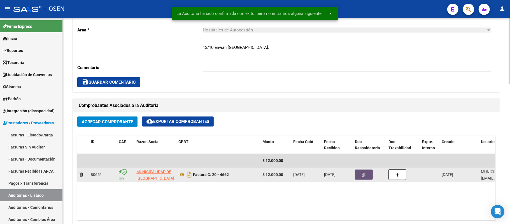
click at [357, 174] on button "button" at bounding box center [364, 174] width 18 height 10
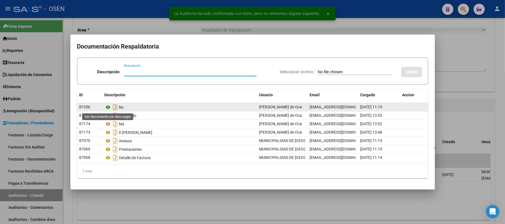
click at [106, 106] on icon at bounding box center [108, 107] width 7 height 7
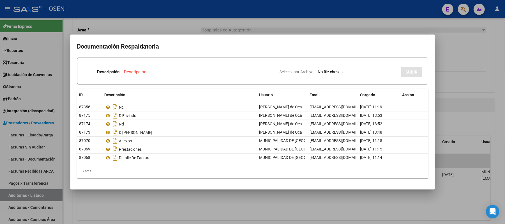
click at [160, 23] on div at bounding box center [252, 112] width 505 height 224
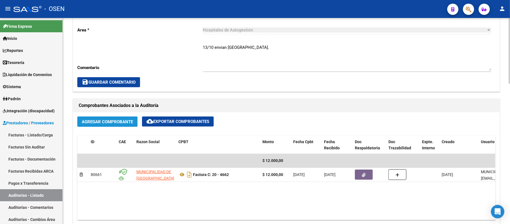
click at [127, 126] on button "Agregar Comprobante" at bounding box center [107, 121] width 60 height 10
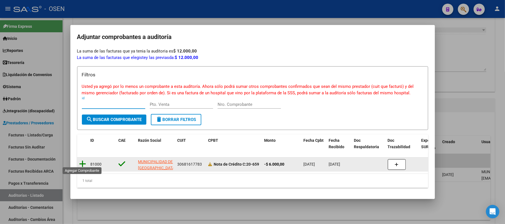
click at [80, 160] on icon at bounding box center [82, 164] width 7 height 8
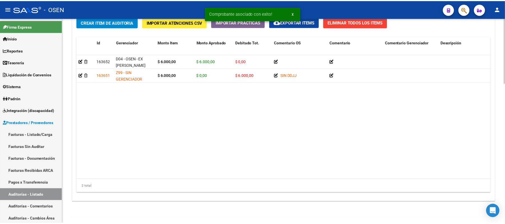
scroll to position [442, 0]
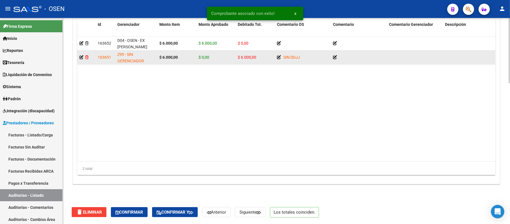
click at [88, 57] on icon at bounding box center [86, 57] width 3 height 4
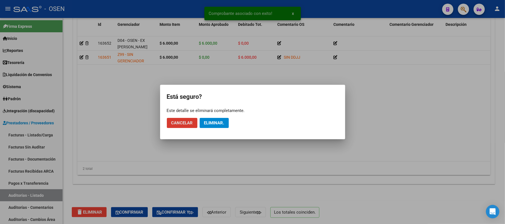
click at [208, 122] on span "Eliminar." at bounding box center [214, 122] width 20 height 5
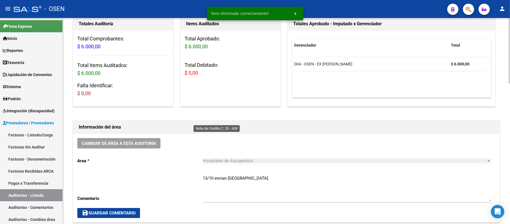
scroll to position [0, 0]
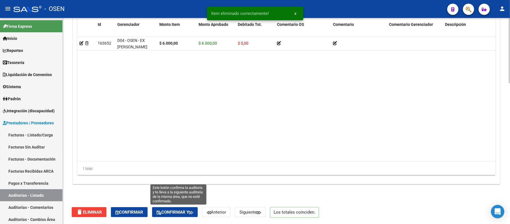
click at [183, 209] on span "Confirmar y" at bounding box center [175, 211] width 37 height 5
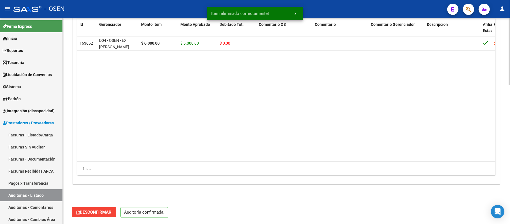
scroll to position [235, 0]
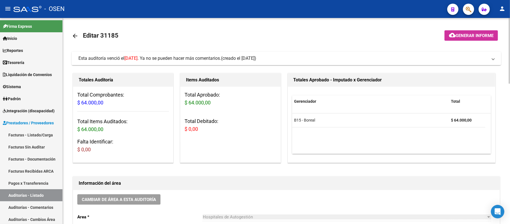
click at [229, 64] on mat-expansion-panel-header "Esta auditoría venció el 11/10/2025 . Ya no se pueden hacer más comentarios. (c…" at bounding box center [287, 58] width 430 height 13
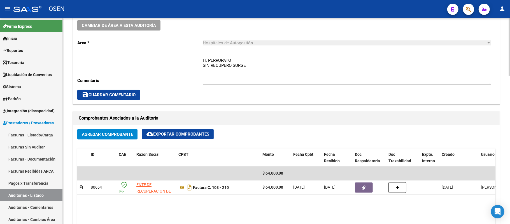
scroll to position [192, 0]
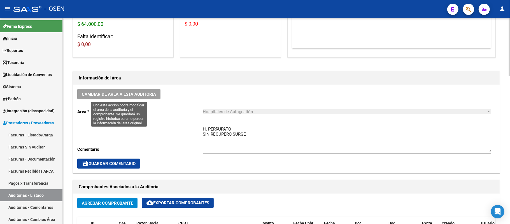
click at [122, 93] on span "Cambiar de área a esta auditoría" at bounding box center [119, 94] width 74 height 5
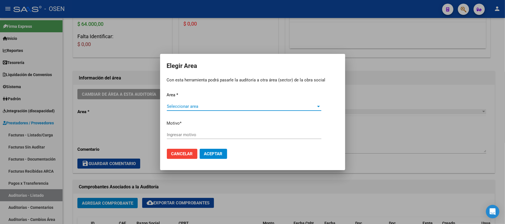
click at [215, 107] on span "Seleccionar area" at bounding box center [241, 106] width 149 height 5
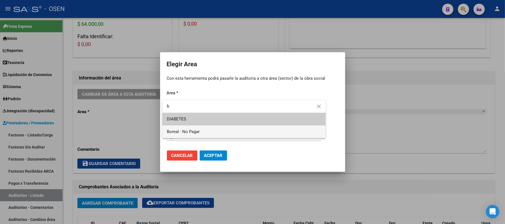
type input "b"
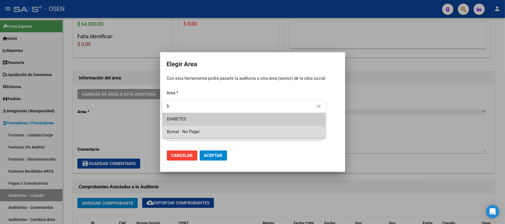
click at [202, 130] on span "Boreal - No Pagar" at bounding box center [244, 131] width 154 height 13
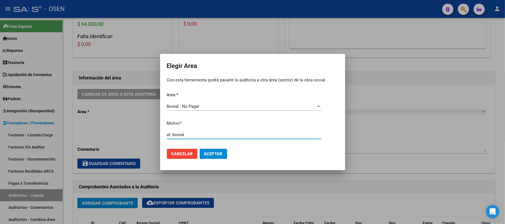
type input "af. boreal"
click at [210, 147] on mat-dialog-actions "Cancelar Aceptar" at bounding box center [253, 153] width 172 height 19
click at [210, 156] on button "Aceptar" at bounding box center [213, 154] width 27 height 10
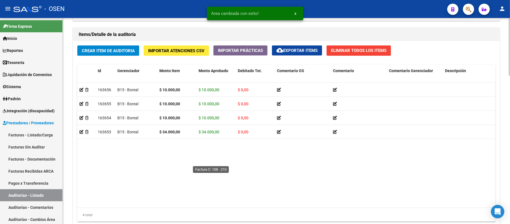
scroll to position [528, 0]
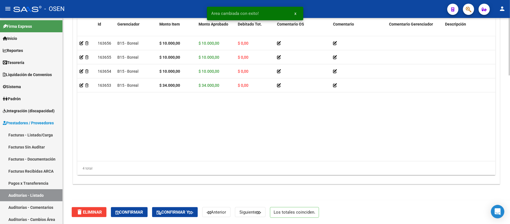
click at [178, 219] on div "delete Eliminar Confirmar Confirmar y Anterior Siguiente Los totales coinciden." at bounding box center [289, 212] width 434 height 24
click at [179, 211] on span "Confirmar y" at bounding box center [175, 211] width 37 height 5
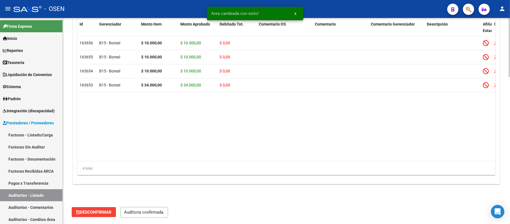
scroll to position [509, 0]
type input "202510"
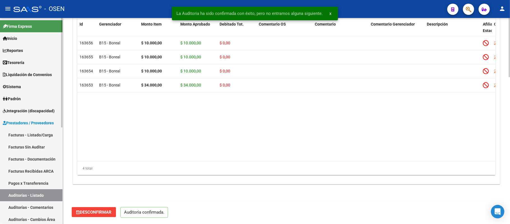
click at [28, 194] on link "Auditorías - Listado" at bounding box center [31, 195] width 63 height 12
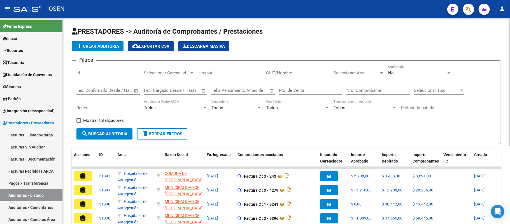
click at [361, 79] on div "Seleccionar Area Seleccionar Area" at bounding box center [359, 73] width 50 height 17
click at [363, 73] on span "Seleccionar Area" at bounding box center [356, 72] width 45 height 5
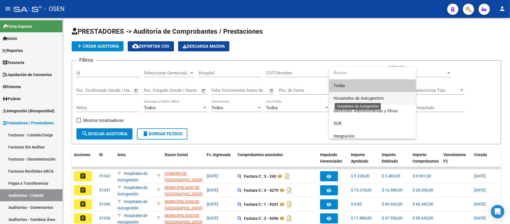
click at [377, 99] on span "Hospitales de Autogestión" at bounding box center [359, 98] width 50 height 5
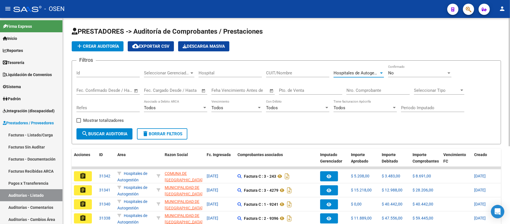
click at [234, 108] on div "Todos" at bounding box center [234, 107] width 45 height 5
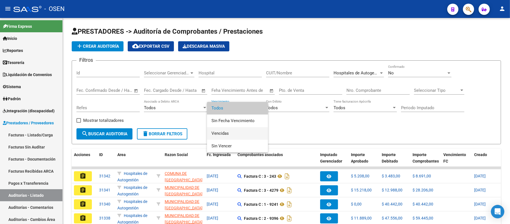
click at [219, 135] on span "Vencidas" at bounding box center [238, 133] width 52 height 13
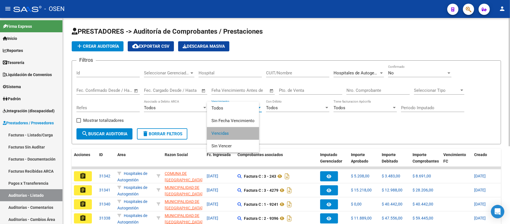
click at [121, 132] on span "search Buscar Auditoria" at bounding box center [105, 133] width 46 height 5
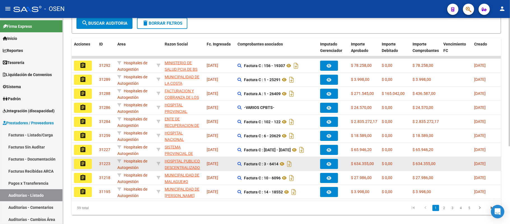
scroll to position [125, 0]
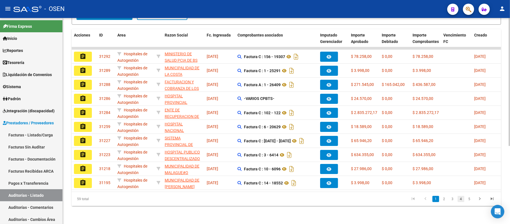
click at [459, 198] on link "4" at bounding box center [461, 199] width 7 height 6
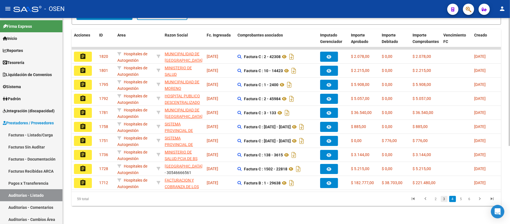
click at [444, 197] on link "3" at bounding box center [444, 199] width 7 height 6
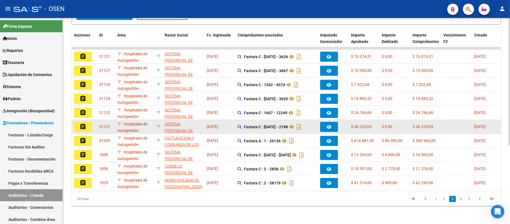
click at [82, 123] on mat-icon "assignment" at bounding box center [83, 126] width 7 height 7
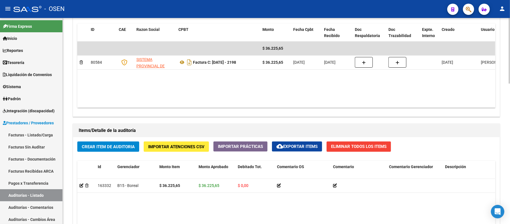
scroll to position [112, 0]
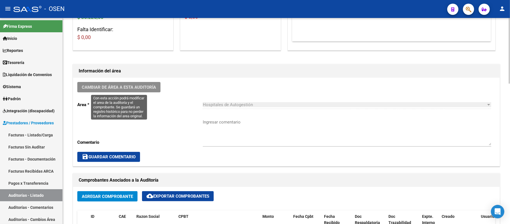
click at [147, 87] on span "Cambiar de área a esta auditoría" at bounding box center [119, 87] width 74 height 5
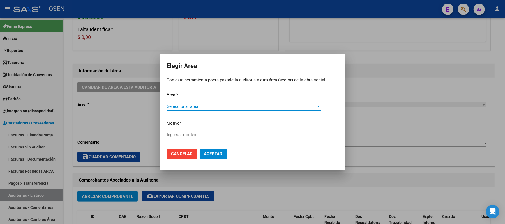
click at [248, 107] on span "Seleccionar area" at bounding box center [241, 106] width 149 height 5
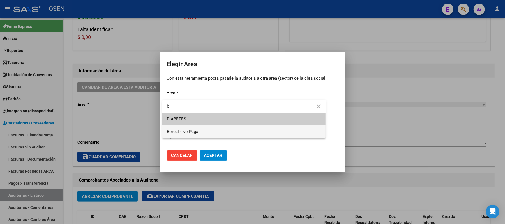
type input "b"
click at [204, 131] on span "Boreal - No Pagar" at bounding box center [244, 131] width 154 height 13
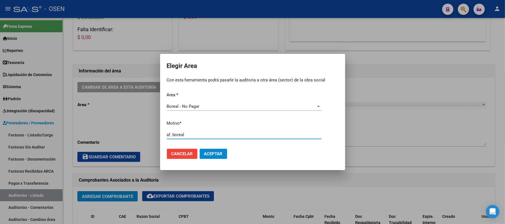
type input "af. boreal"
click at [216, 152] on span "Aceptar" at bounding box center [213, 153] width 19 height 5
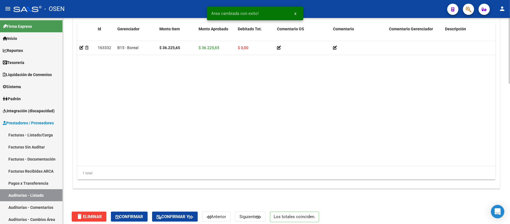
scroll to position [442, 0]
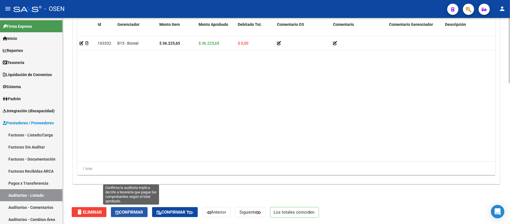
click at [130, 212] on span "Confirmar" at bounding box center [129, 211] width 28 height 5
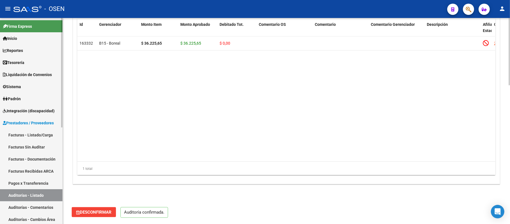
scroll to position [422, 0]
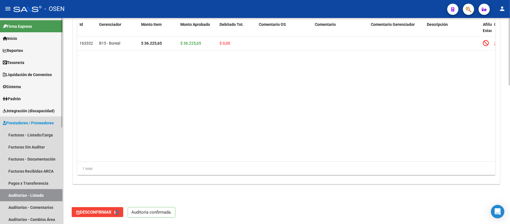
click at [25, 193] on link "Auditorías - Listado" at bounding box center [31, 195] width 63 height 12
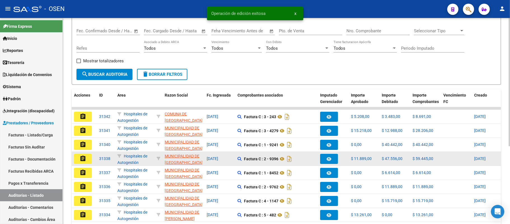
scroll to position [125, 0]
